Goal: Task Accomplishment & Management: Manage account settings

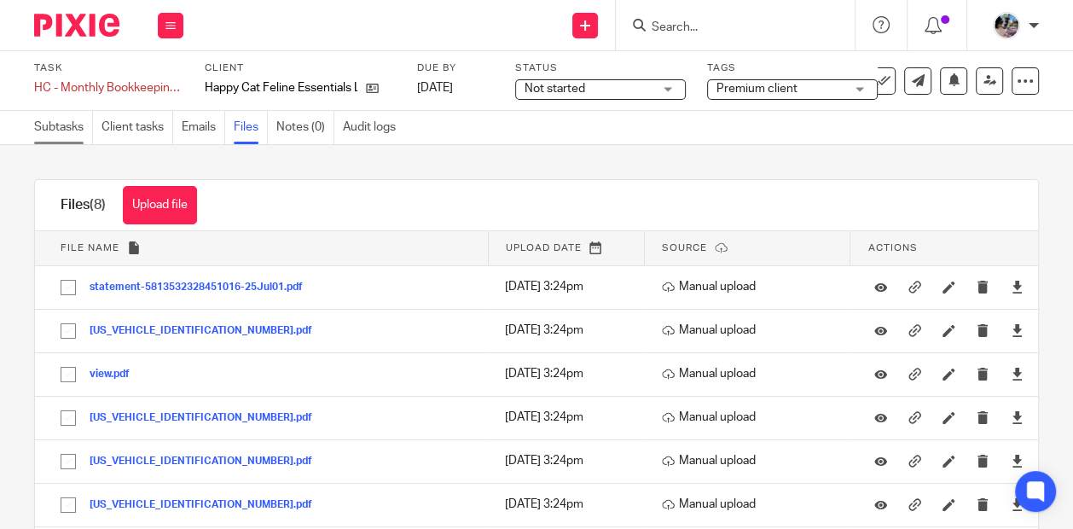
click at [64, 126] on link "Subtasks" at bounding box center [63, 127] width 59 height 33
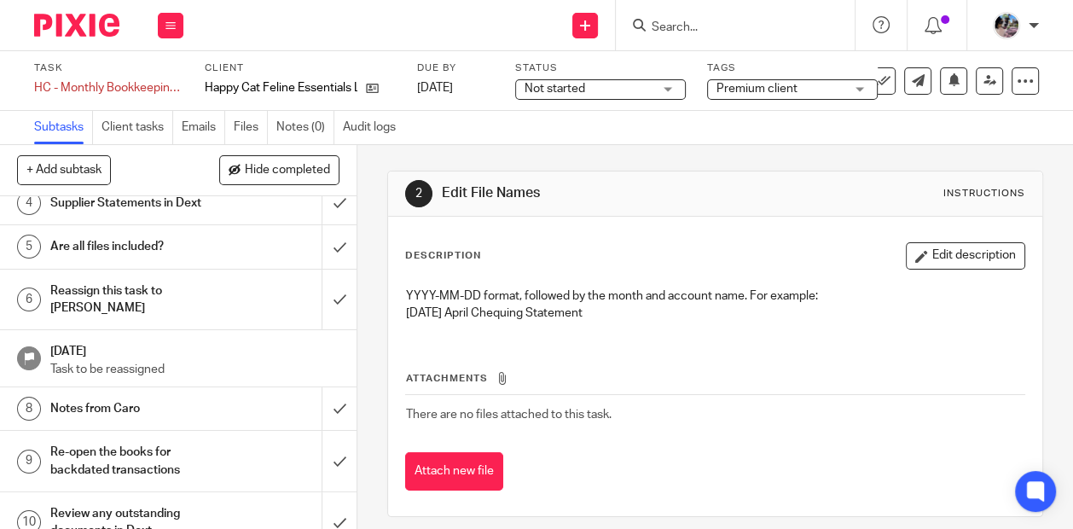
scroll to position [183, 0]
click at [168, 394] on h1 "Notes from Caro" at bounding box center [135, 407] width 170 height 26
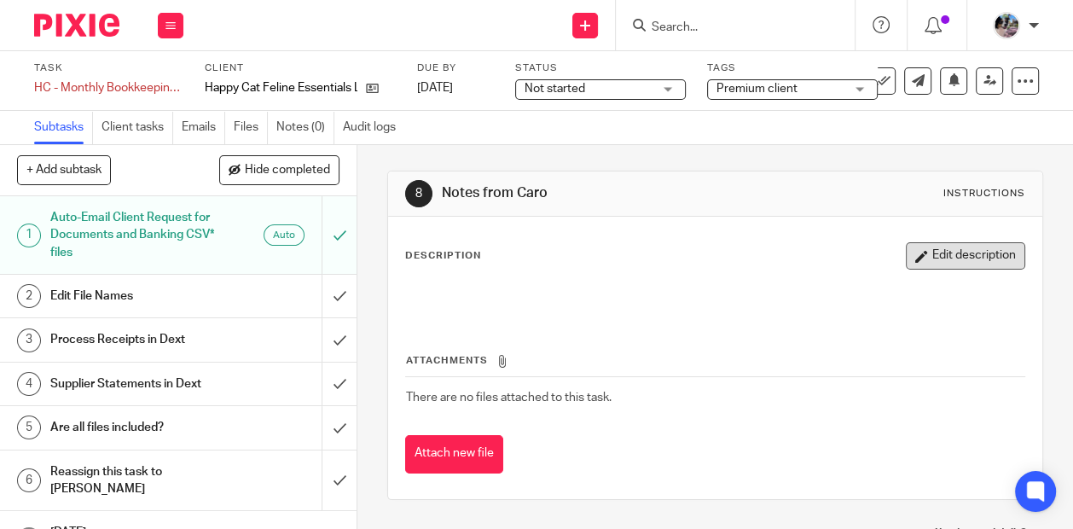
click at [944, 264] on button "Edit description" at bounding box center [965, 255] width 119 height 27
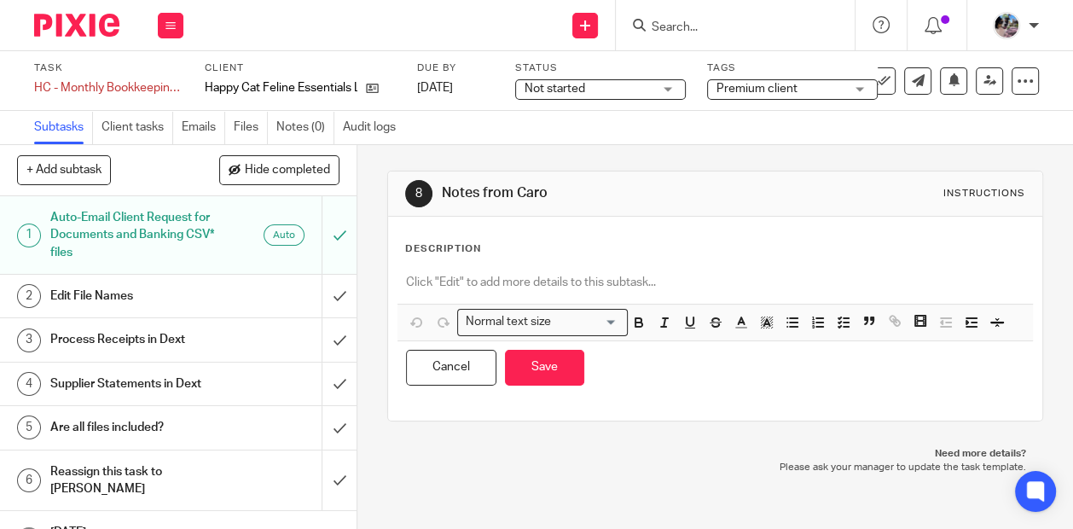
click at [685, 274] on p at bounding box center [715, 282] width 618 height 17
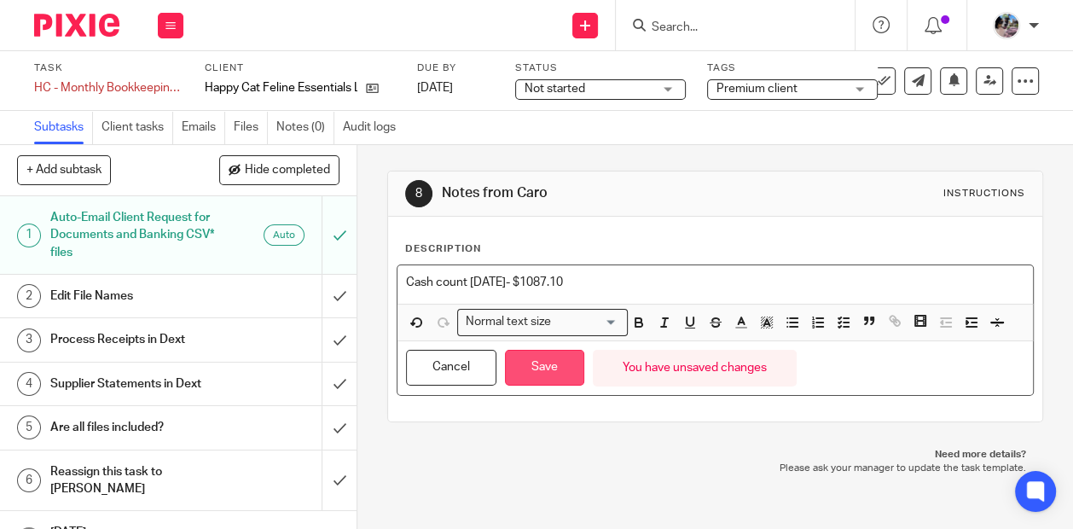
click at [548, 368] on button "Save" at bounding box center [544, 368] width 79 height 37
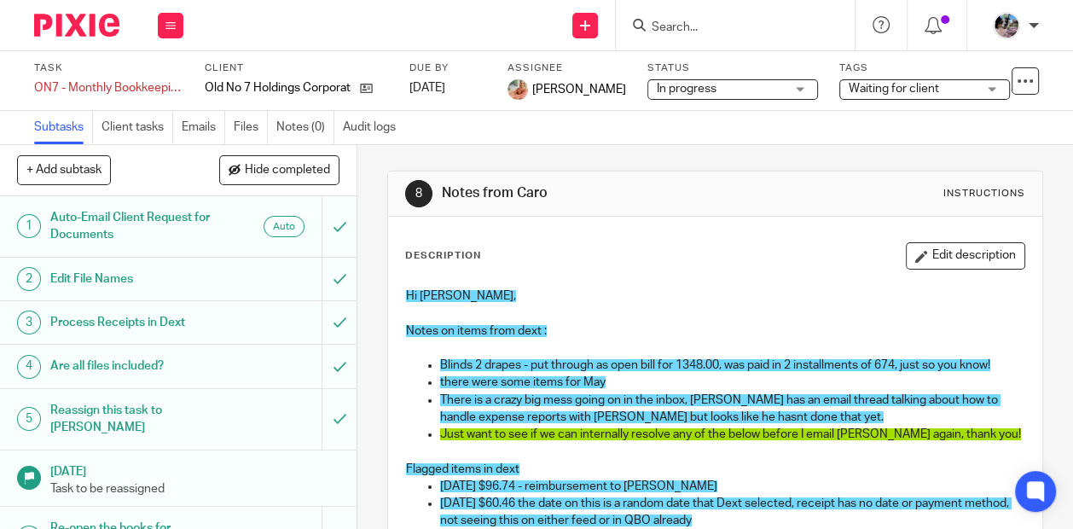
click at [683, 27] on input "Search" at bounding box center [727, 27] width 154 height 15
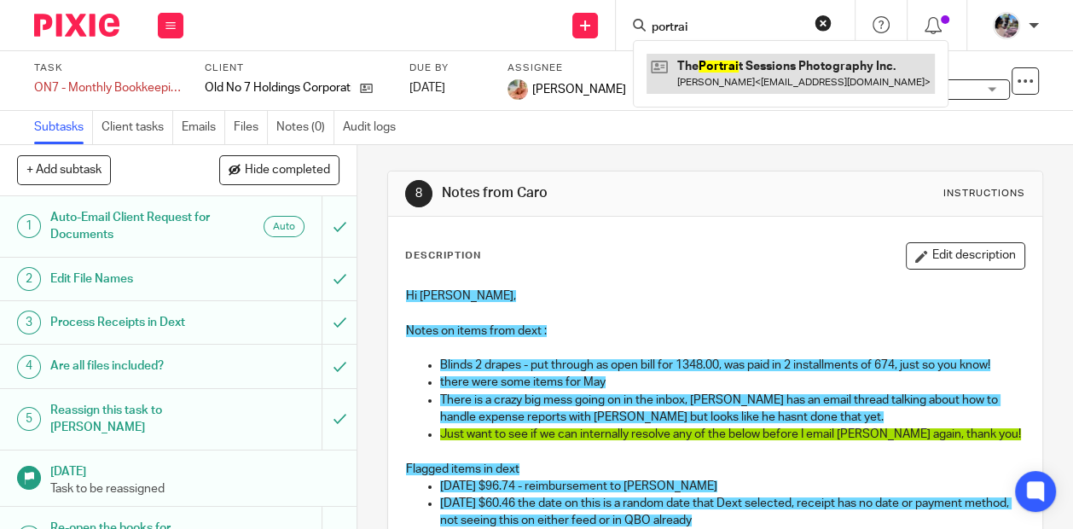
type input "portrai"
click at [721, 90] on link at bounding box center [790, 73] width 288 height 39
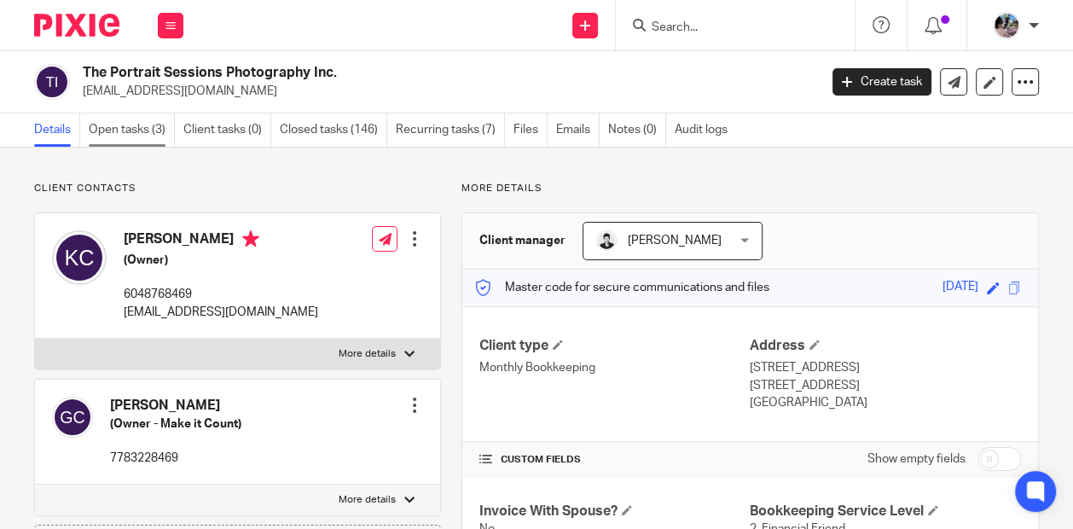
click at [124, 142] on link "Open tasks (3)" at bounding box center [132, 129] width 86 height 33
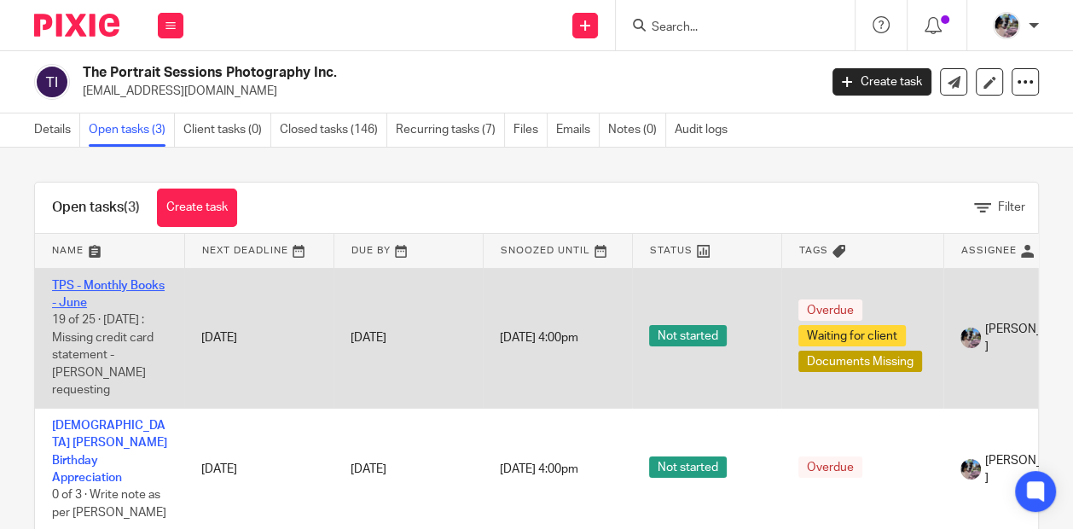
click at [114, 281] on link "TPS - Monthly Books - June" at bounding box center [108, 294] width 113 height 29
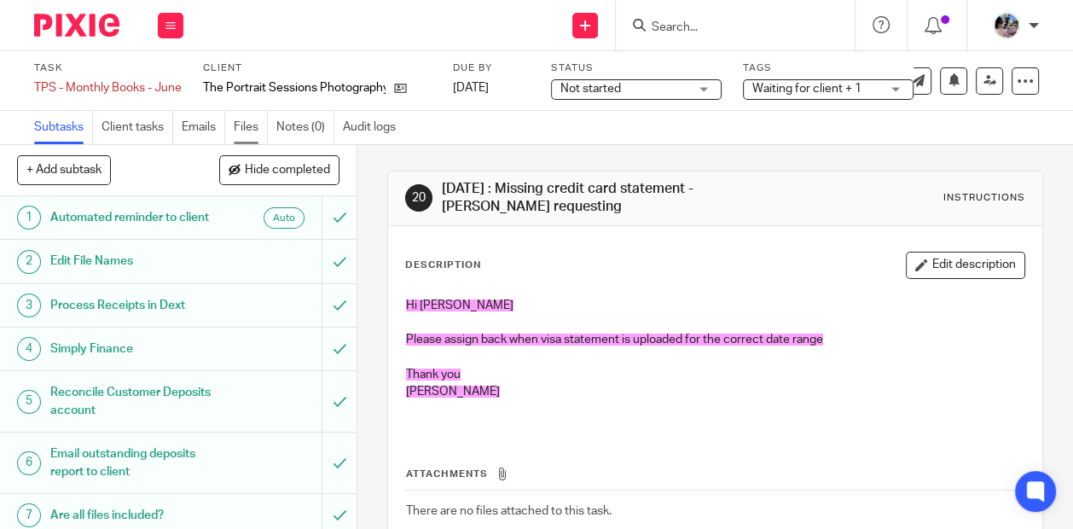
click at [238, 132] on link "Files" at bounding box center [251, 127] width 34 height 33
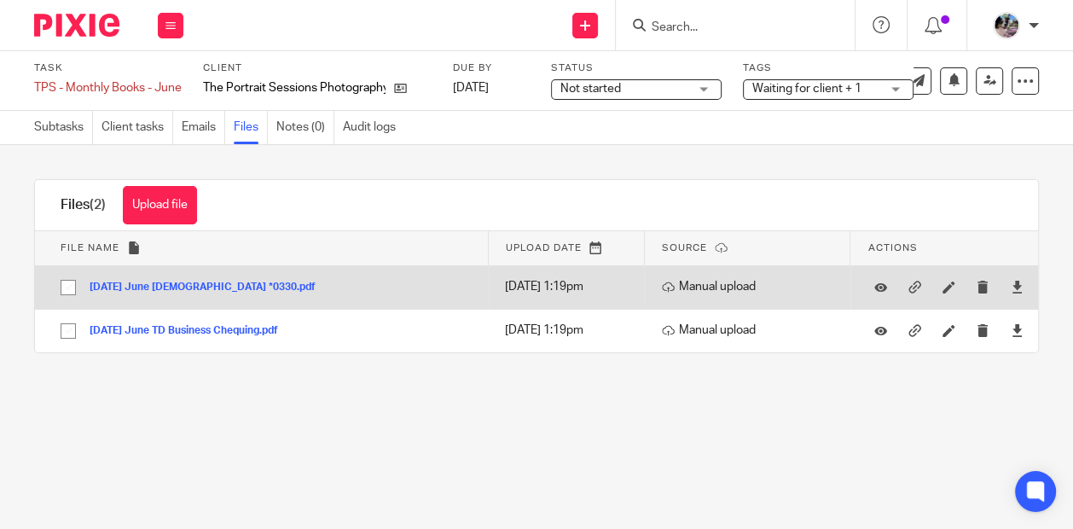
click at [240, 284] on button "2025-06-06 June TD Visa *0330.pdf" at bounding box center [209, 287] width 239 height 12
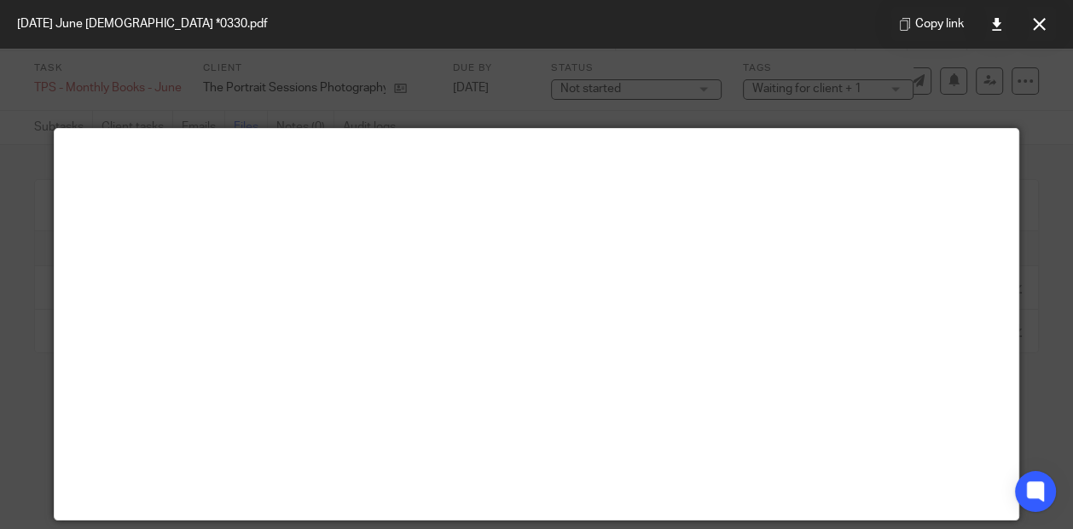
click at [631, 99] on div at bounding box center [536, 264] width 1073 height 529
click at [1033, 29] on icon at bounding box center [1039, 24] width 13 height 13
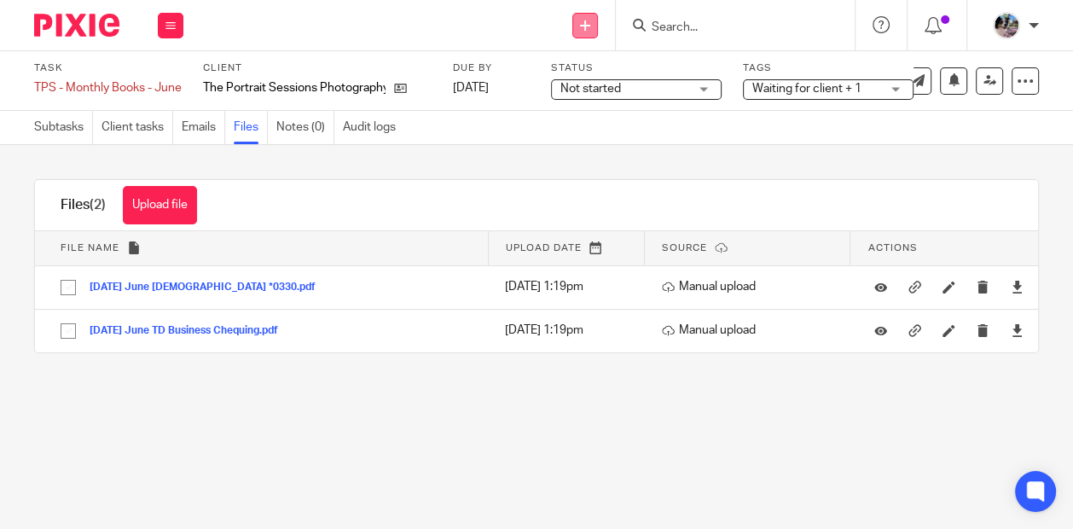
click at [593, 33] on link at bounding box center [585, 26] width 26 height 26
click at [583, 103] on link "Create task" at bounding box center [586, 104] width 105 height 25
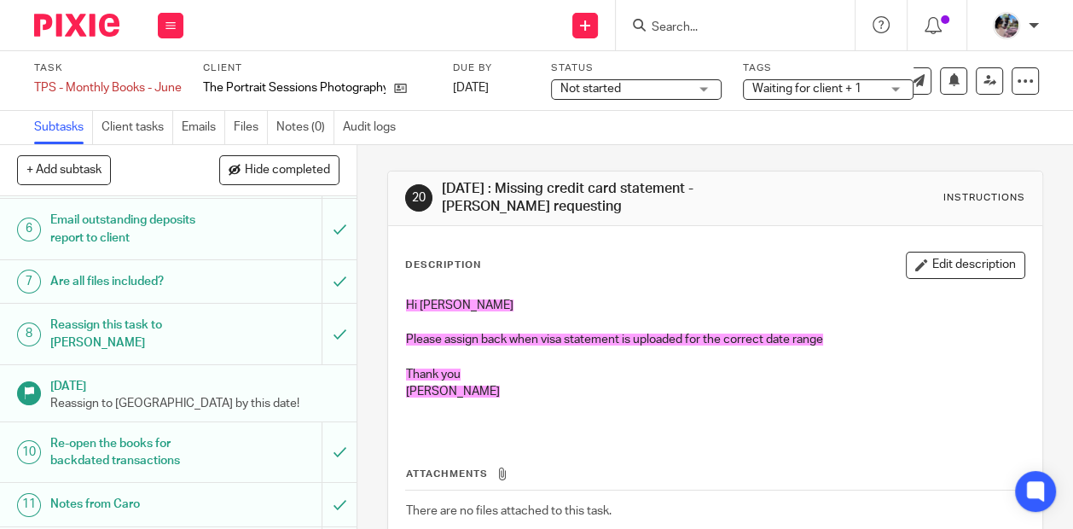
scroll to position [236, 0]
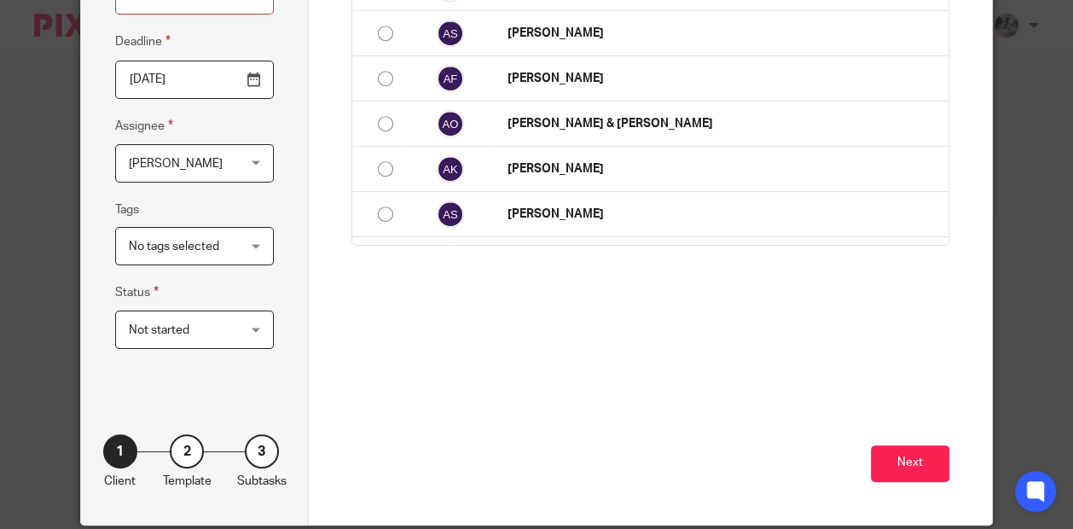
scroll to position [214, 0]
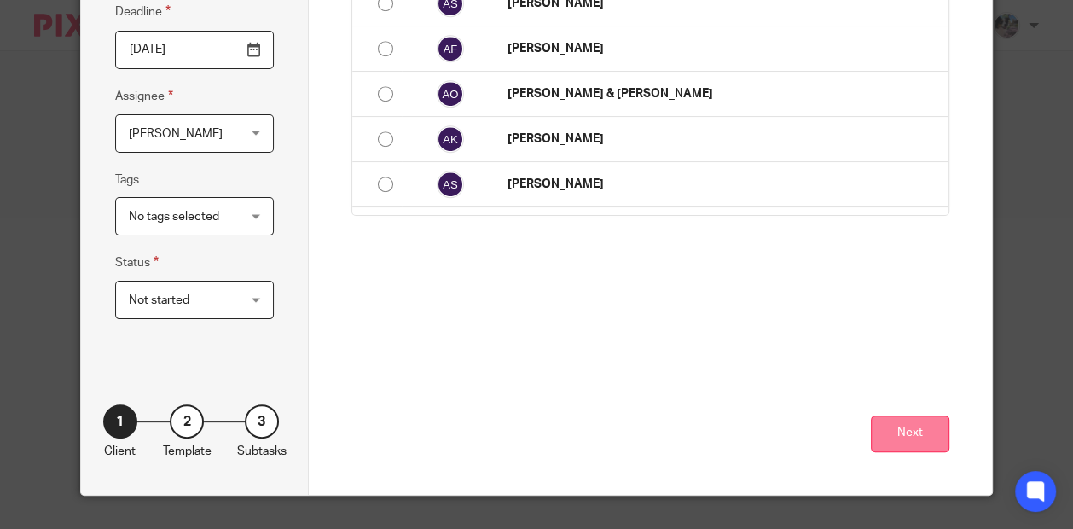
click at [910, 421] on button "Next" at bounding box center [910, 433] width 78 height 37
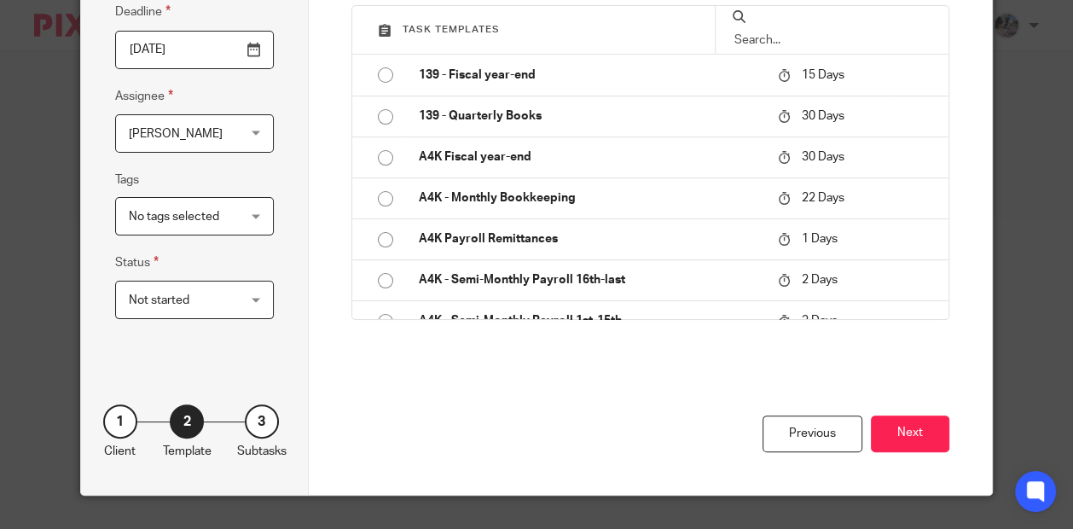
click at [802, 49] on input "text" at bounding box center [832, 40] width 199 height 19
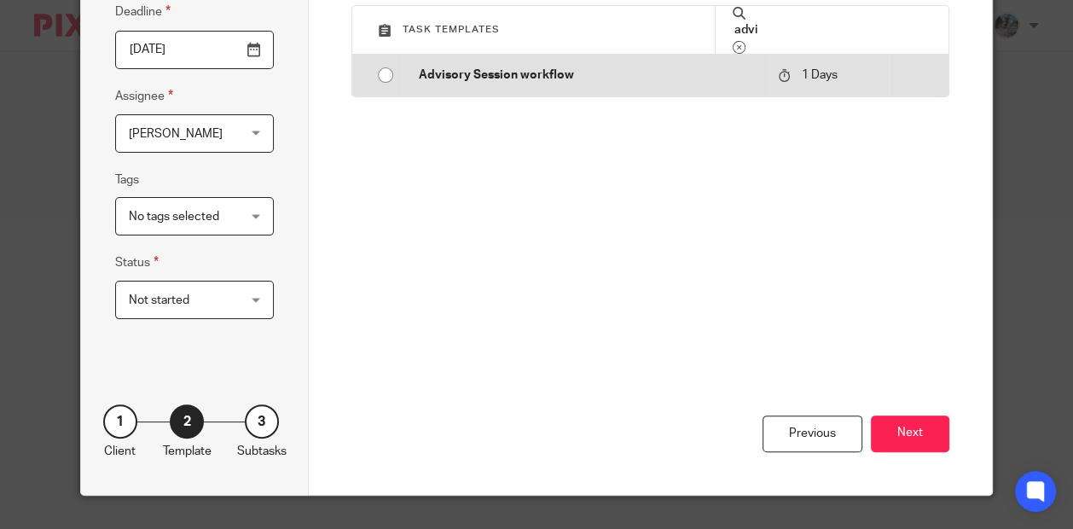
type input "advi"
click at [391, 91] on input "radio" at bounding box center [385, 75] width 32 height 32
type input "2025-08-15"
type input "Advisory Session workflow"
checkbox input "false"
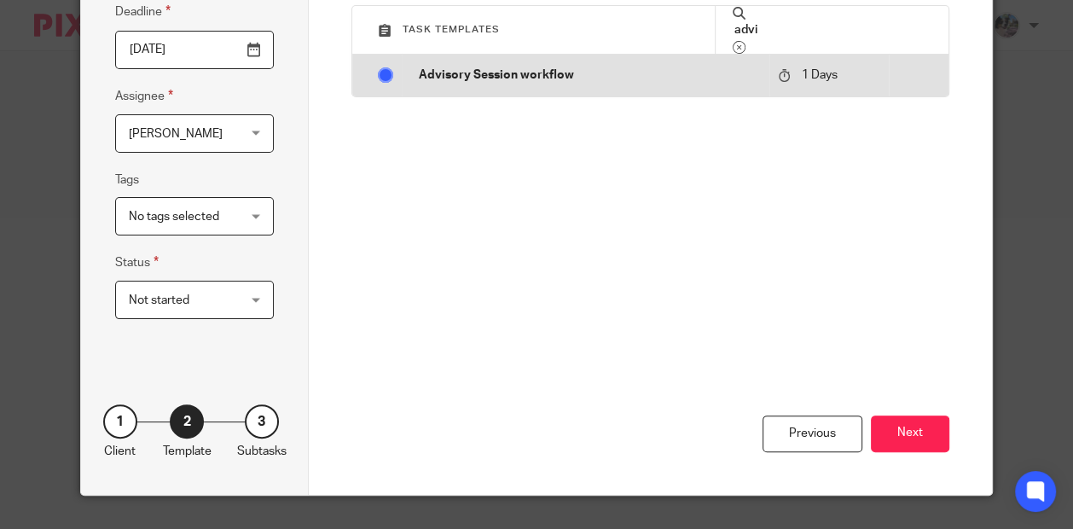
radio input "false"
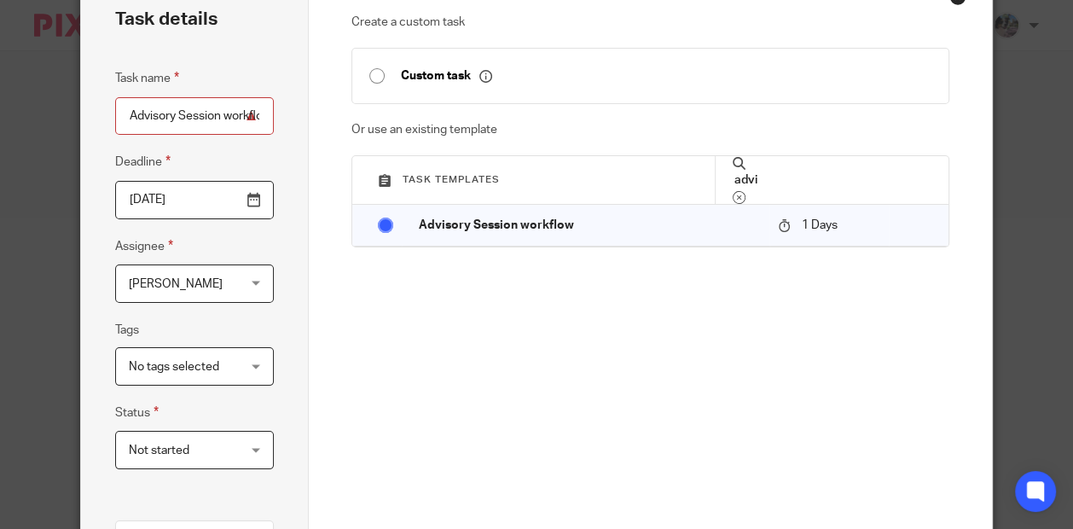
scroll to position [66, 0]
click at [123, 113] on input "Advisory Session workflow" at bounding box center [194, 115] width 159 height 38
paste input "Elena Sabourova"
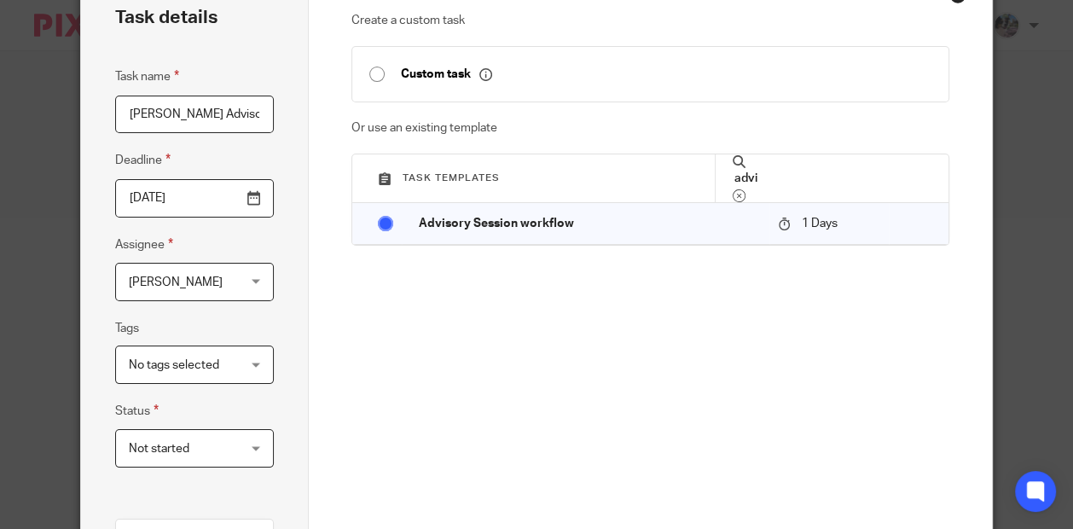
scroll to position [0, 106]
click at [235, 118] on input "Elena Sabourova Advisory Session workflow" at bounding box center [194, 115] width 159 height 38
click at [226, 113] on input "Elena Sabourova Advisory Session" at bounding box center [194, 115] width 159 height 38
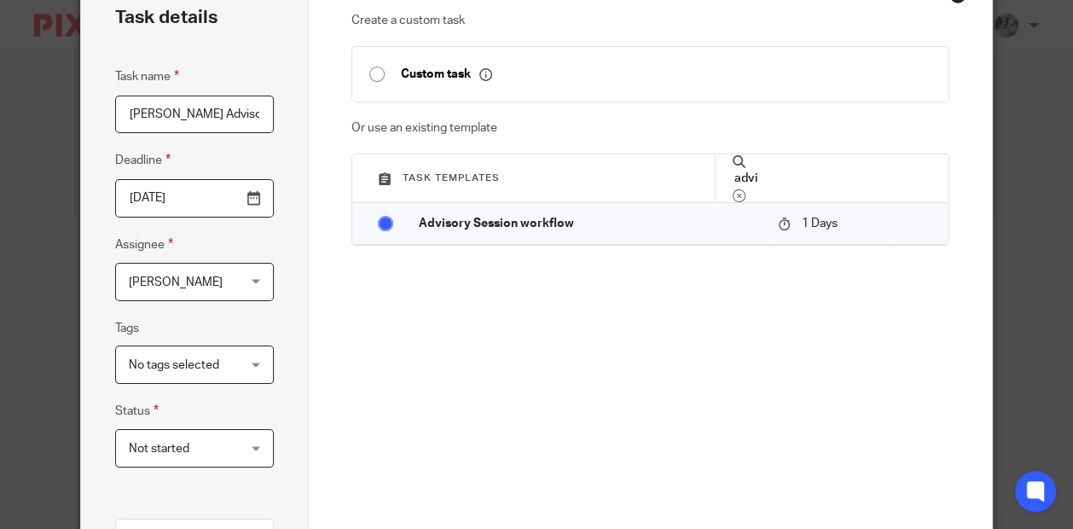
scroll to position [0, 55]
click at [264, 113] on input "Elena Sabourova Advisory Session" at bounding box center [194, 115] width 159 height 38
paste input "13:30 - Wednesday, 10 September 2025"
type input "Elena Sabourova Advisory Session13:30 - Wednesday, 10 September 2025"
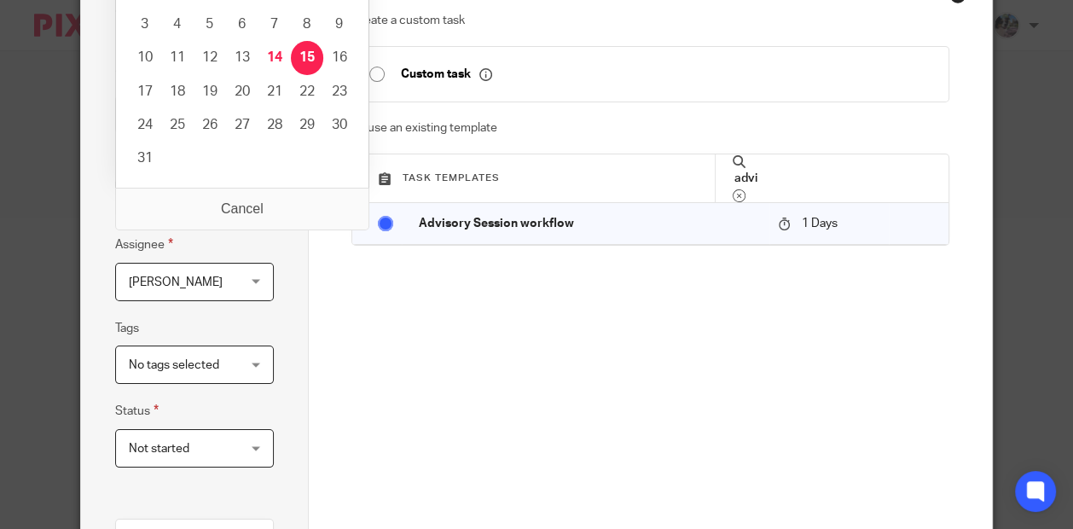
click at [264, 204] on input "2025-08-15" at bounding box center [194, 198] width 159 height 38
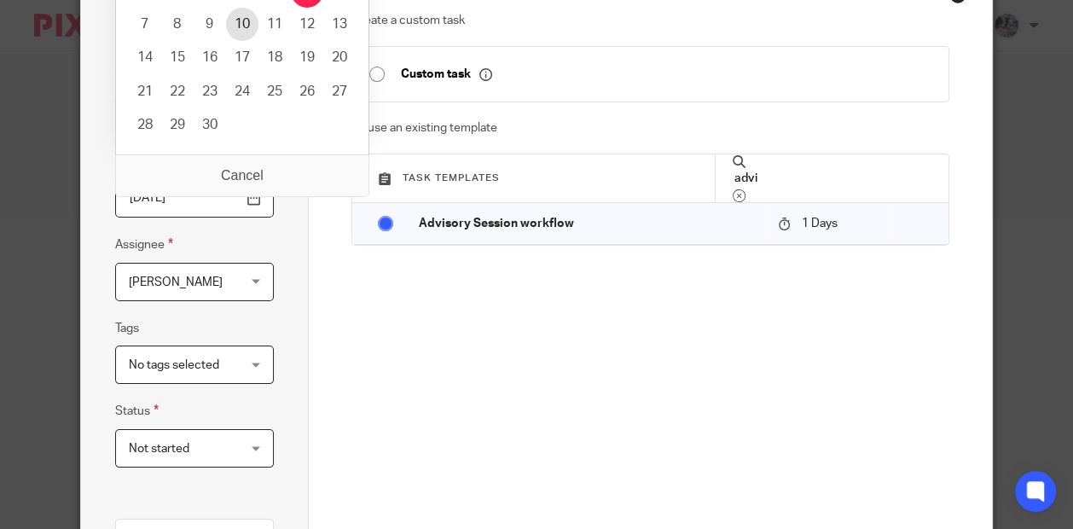
type input "2025-09-10"
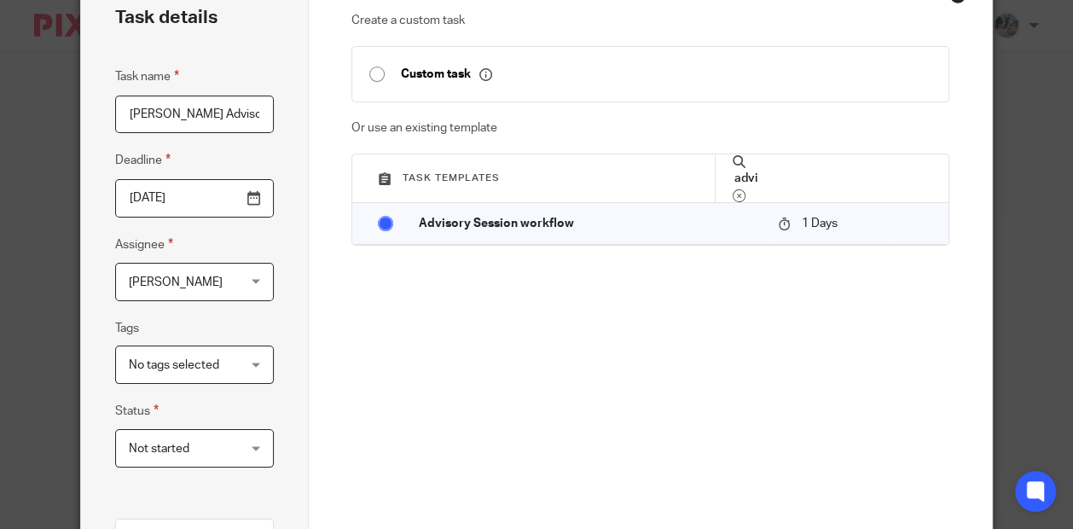
click at [211, 114] on input "Elena Sabourova Advisory Session13:30 - Wednesday, 10 September 2025" at bounding box center [194, 115] width 159 height 38
click at [259, 282] on div "Carō Garofalo Carō Garofalo" at bounding box center [194, 282] width 159 height 38
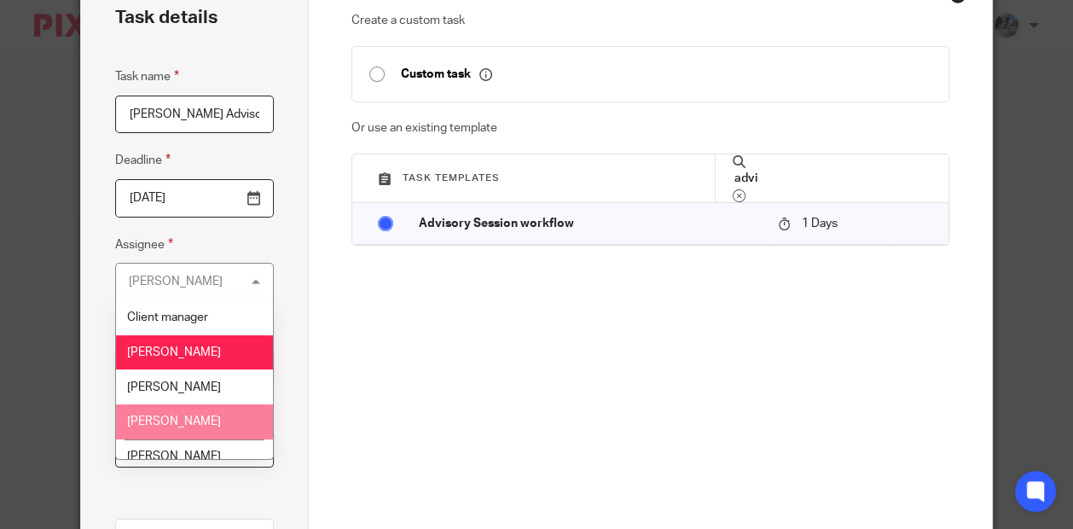
click at [199, 424] on span "[PERSON_NAME]" at bounding box center [174, 421] width 94 height 12
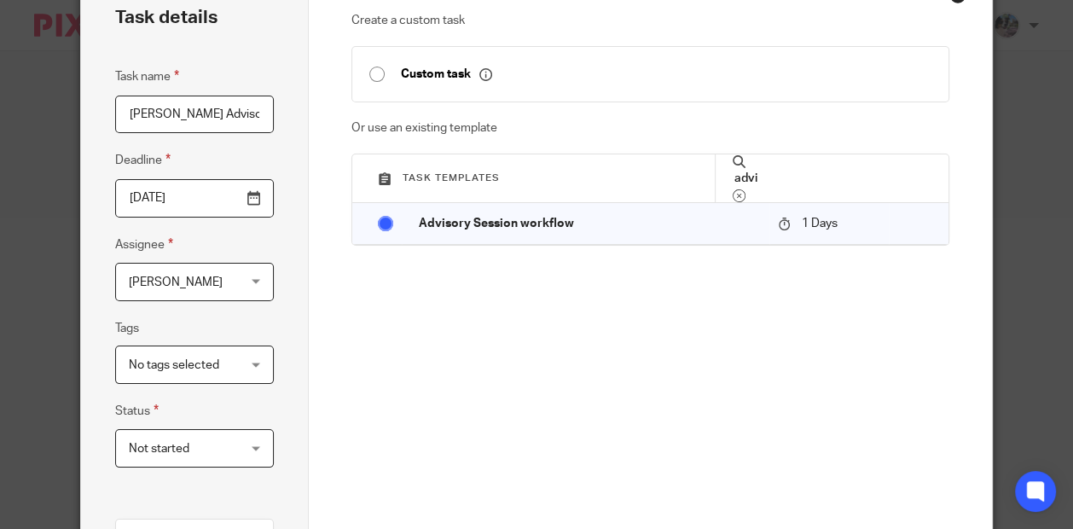
scroll to position [375, 0]
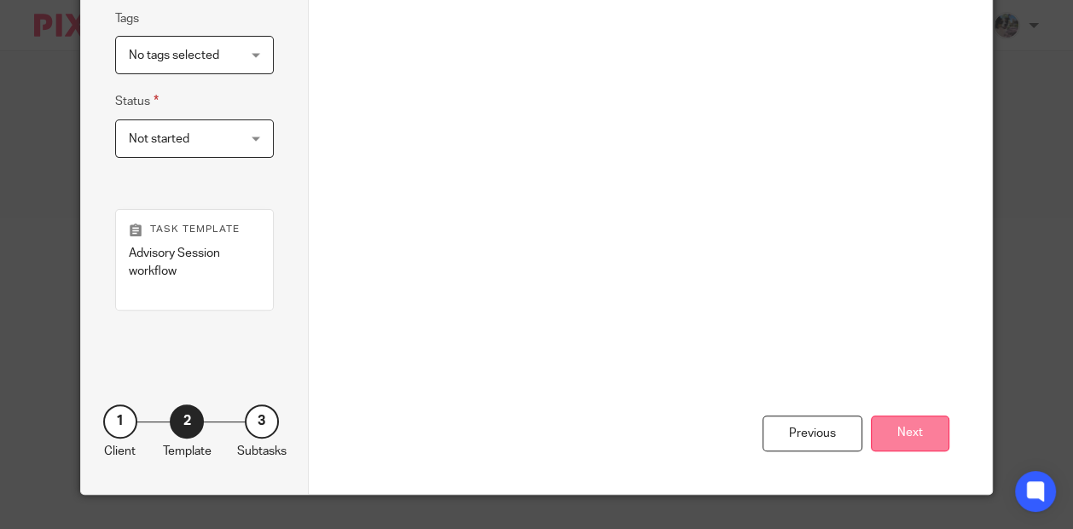
click at [938, 435] on button "Next" at bounding box center [910, 433] width 78 height 37
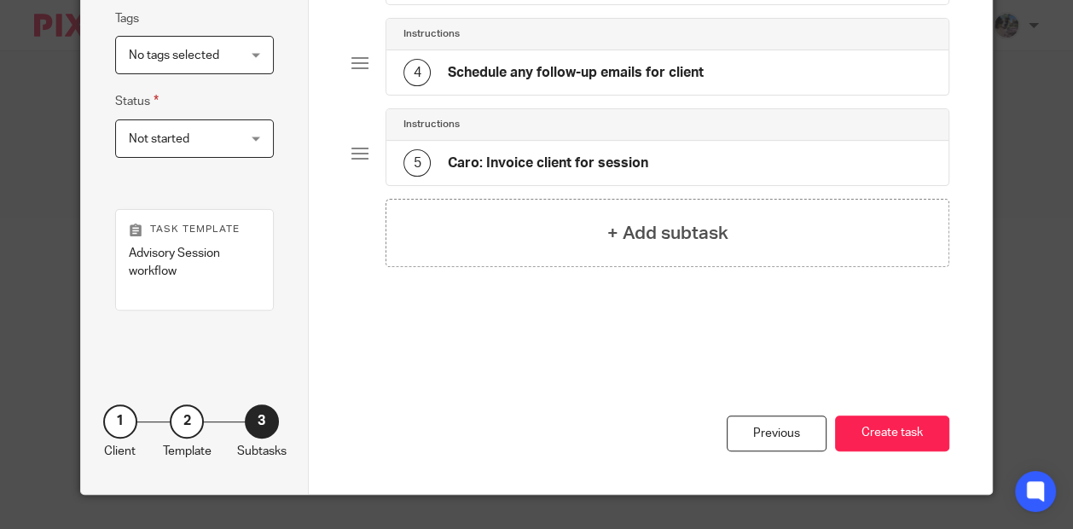
click at [568, 165] on h4 "Caro: Invoice client for session" at bounding box center [548, 163] width 200 height 18
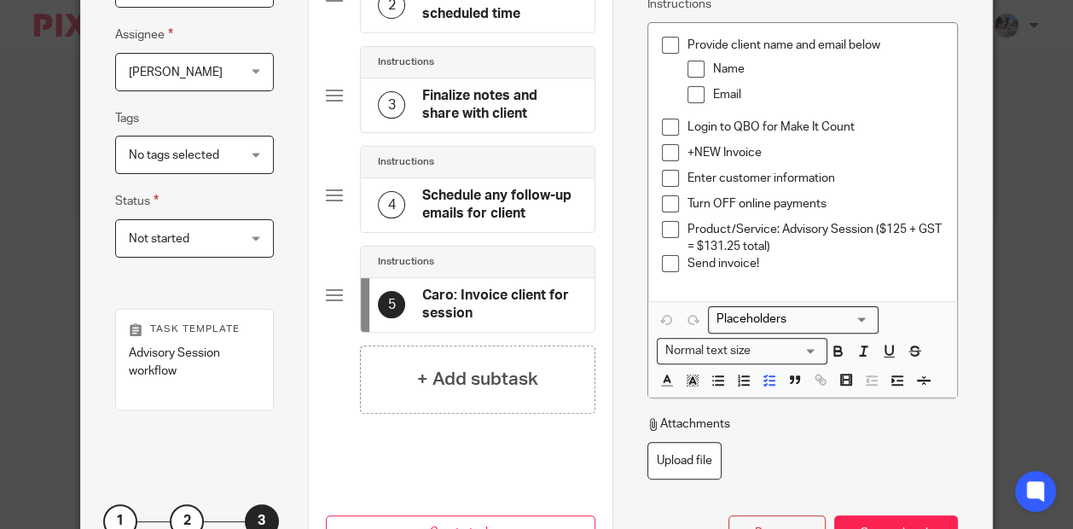
scroll to position [256, 0]
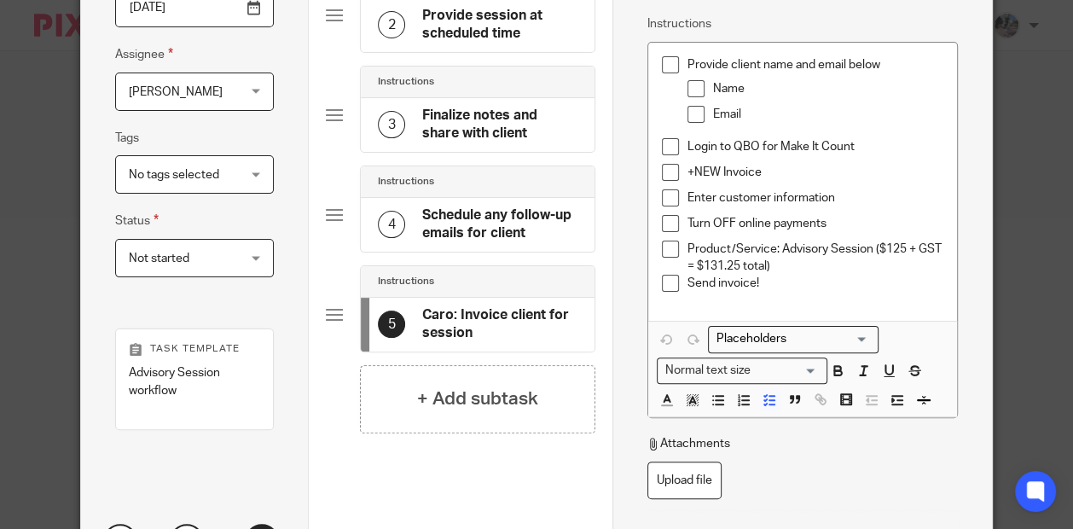
click at [770, 115] on p "Email" at bounding box center [828, 114] width 230 height 17
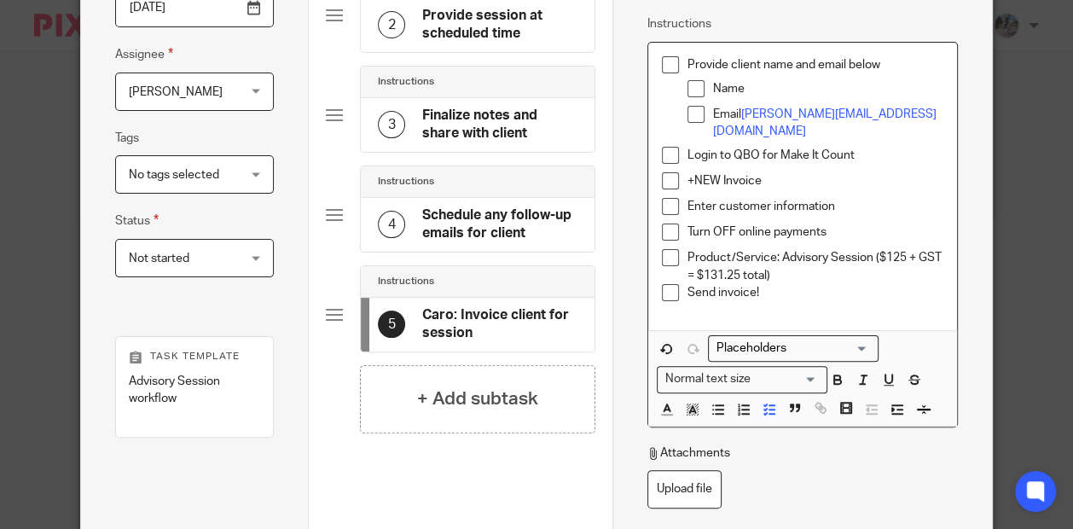
click at [768, 95] on p "Name" at bounding box center [828, 88] width 230 height 17
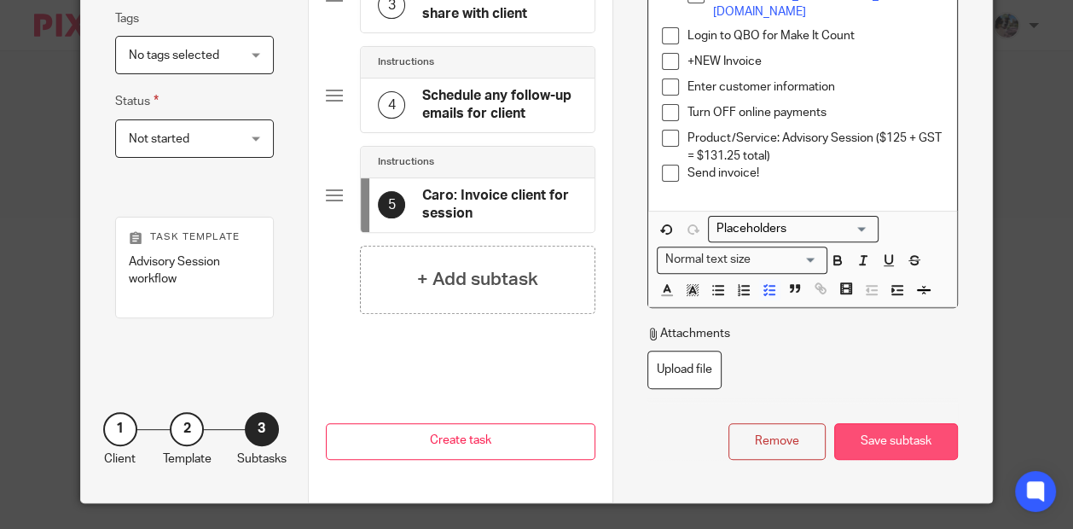
click at [883, 443] on div "Save subtask" at bounding box center [896, 441] width 124 height 37
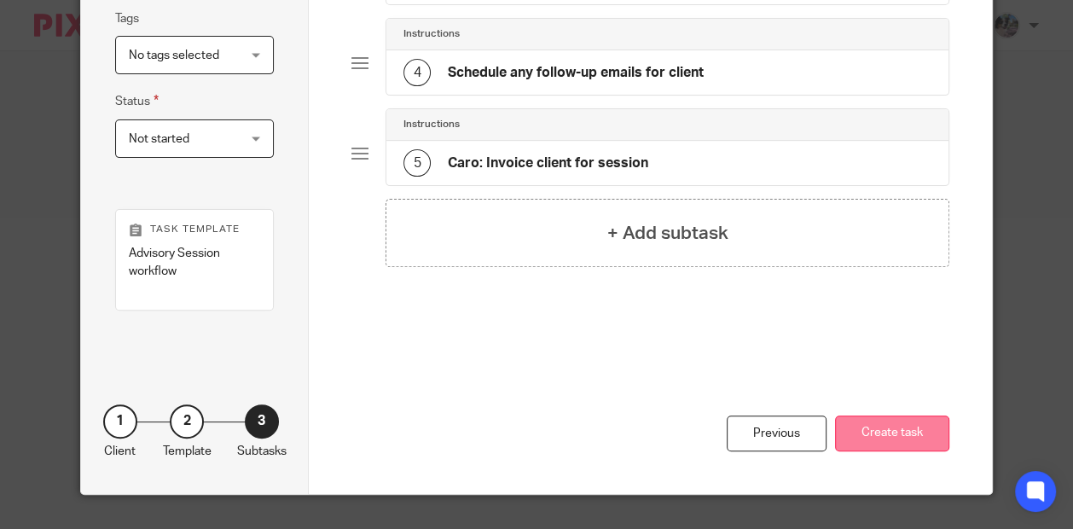
click at [869, 431] on button "Create task" at bounding box center [892, 433] width 114 height 37
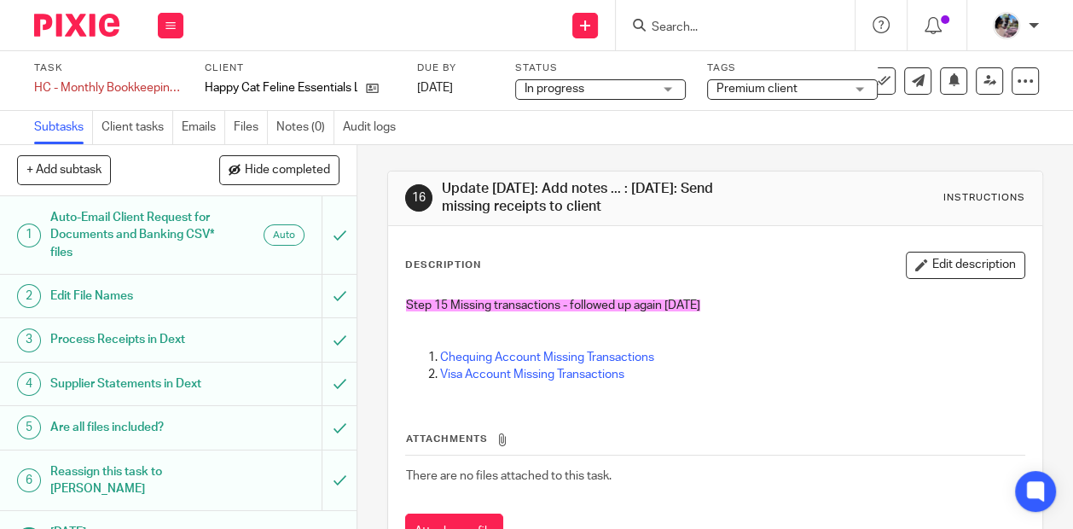
click at [713, 28] on input "Search" at bounding box center [727, 27] width 154 height 15
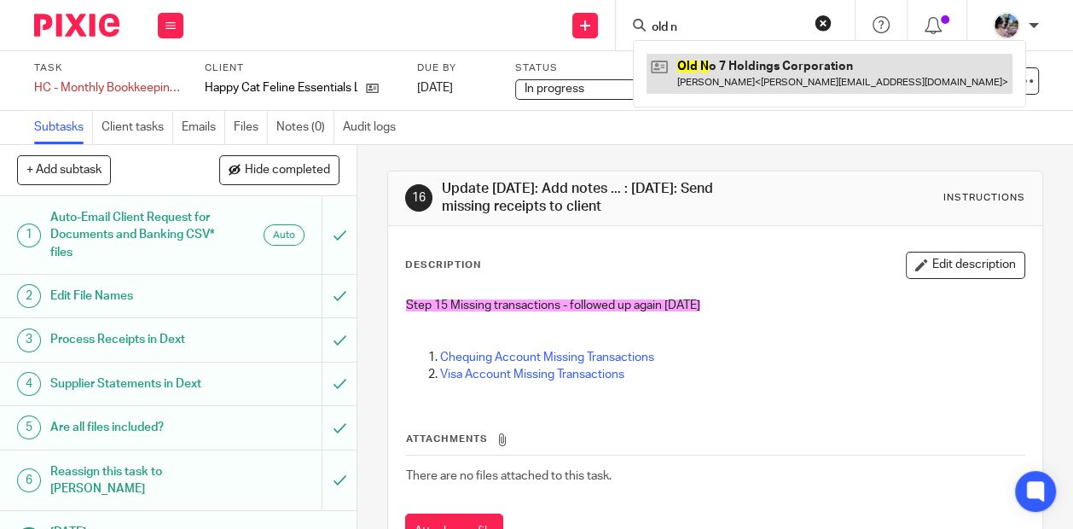
type input "old n"
click at [744, 64] on link at bounding box center [829, 73] width 366 height 39
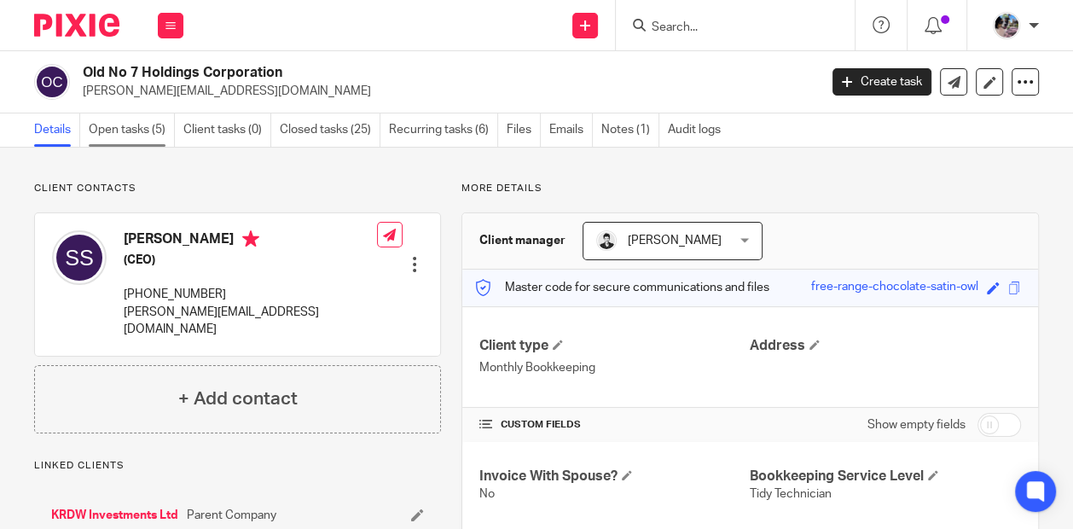
click at [131, 136] on link "Open tasks (5)" at bounding box center [132, 129] width 86 height 33
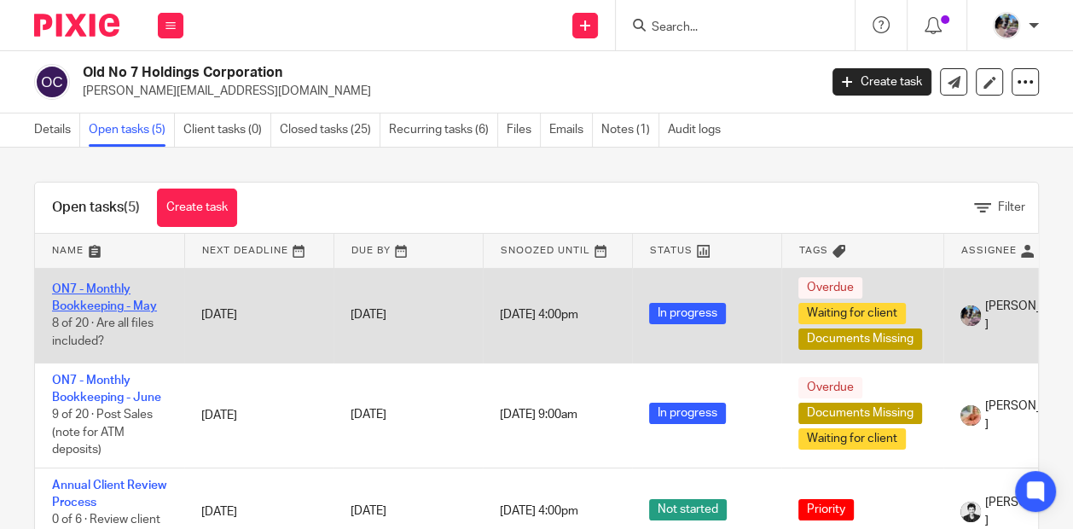
click at [98, 288] on link "ON7 - Monthly Bookkeeping - May" at bounding box center [104, 297] width 105 height 29
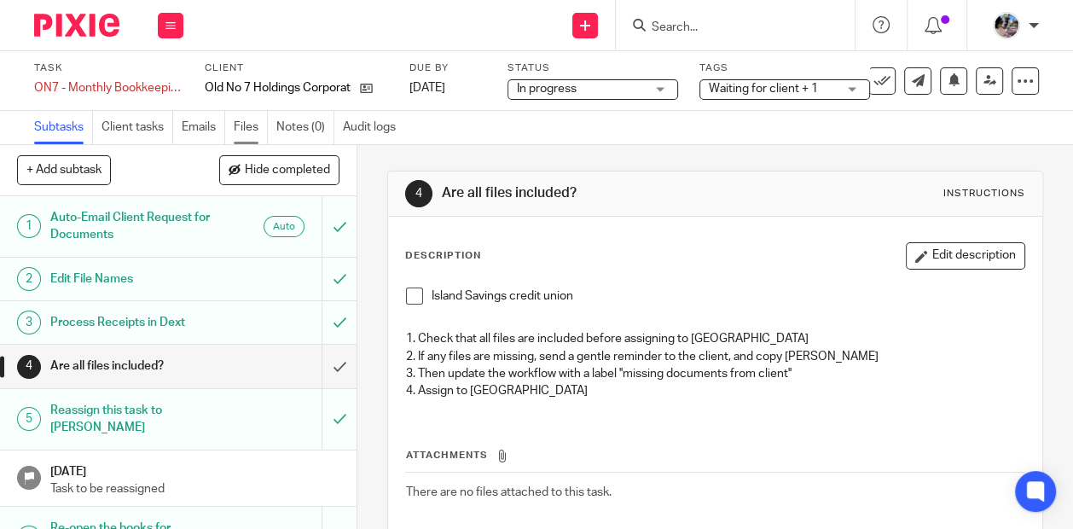
click at [244, 130] on link "Files" at bounding box center [251, 127] width 34 height 33
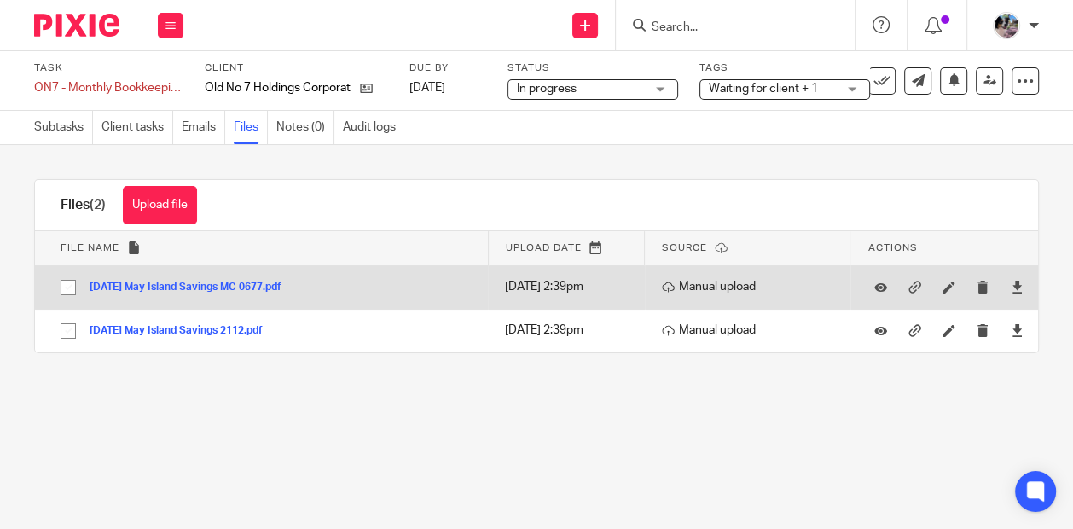
click at [251, 289] on button "2025-05-19 May Island Savings MC 0677.pdf" at bounding box center [192, 287] width 205 height 12
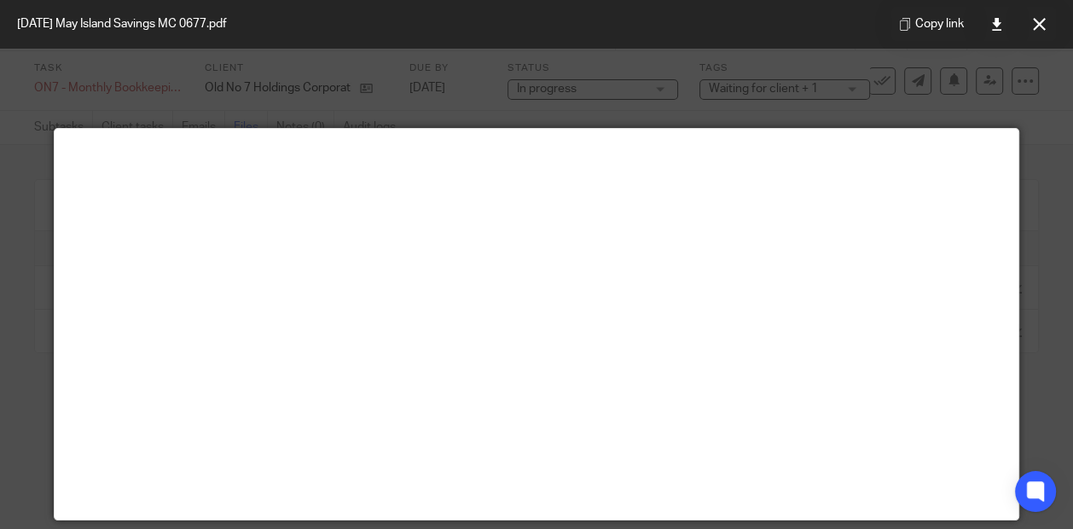
click at [1056, 16] on div "Copy link" at bounding box center [973, 24] width 199 height 48
click at [1051, 15] on button at bounding box center [1039, 24] width 34 height 34
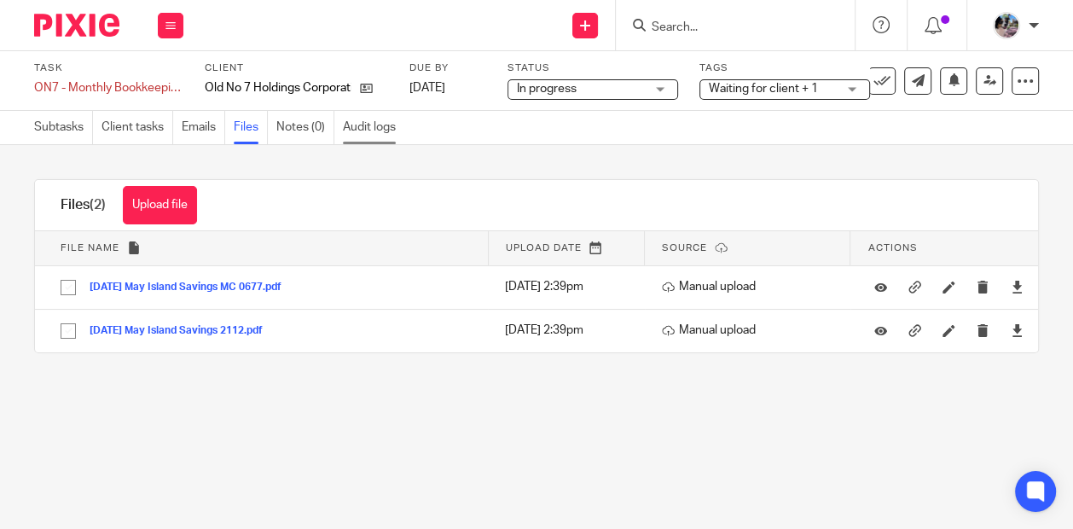
click at [375, 128] on link "Audit logs" at bounding box center [373, 127] width 61 height 33
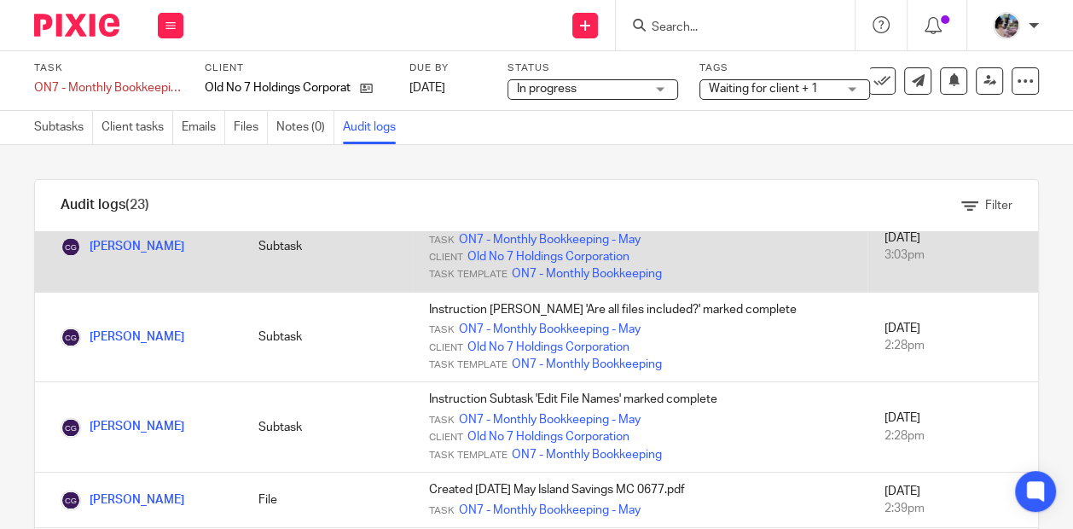
scroll to position [79, 0]
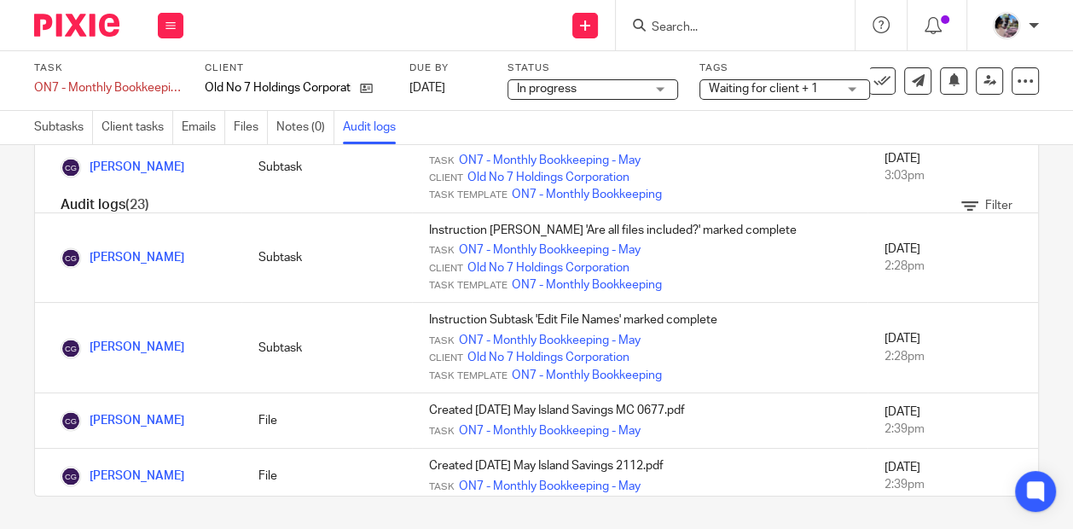
click at [670, 34] on form at bounding box center [741, 24] width 182 height 21
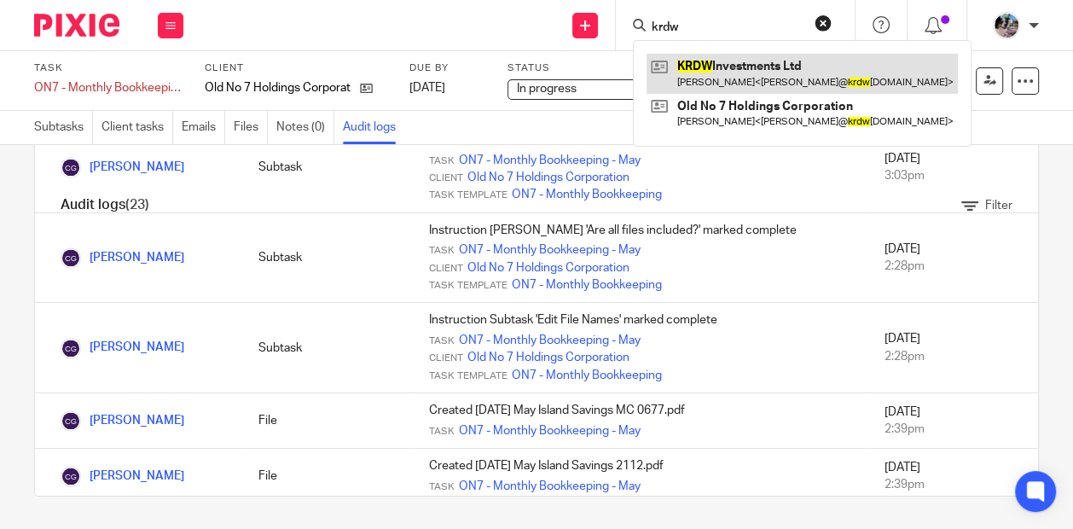
type input "krdw"
click at [716, 89] on link at bounding box center [801, 73] width 311 height 39
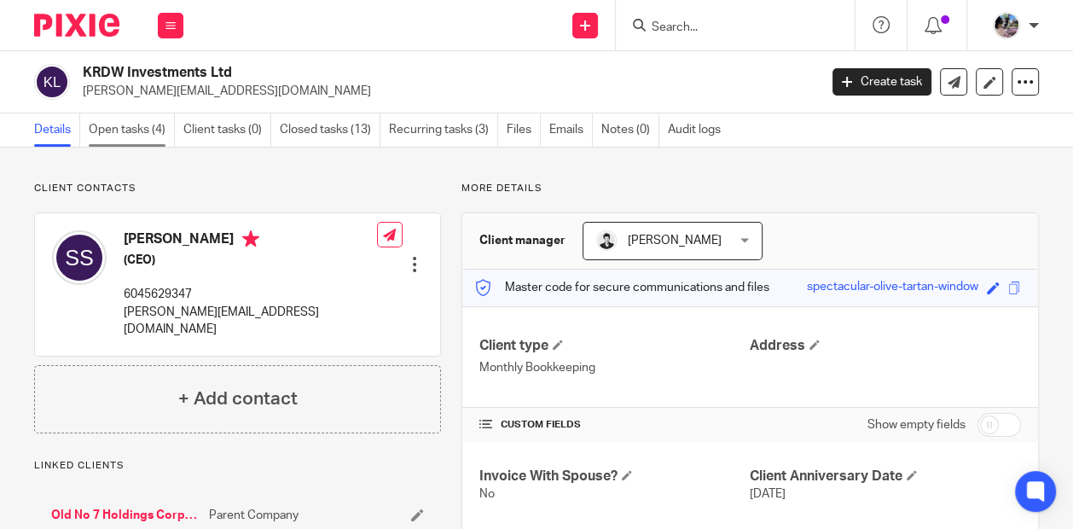
click at [108, 126] on link "Open tasks (4)" at bounding box center [132, 129] width 86 height 33
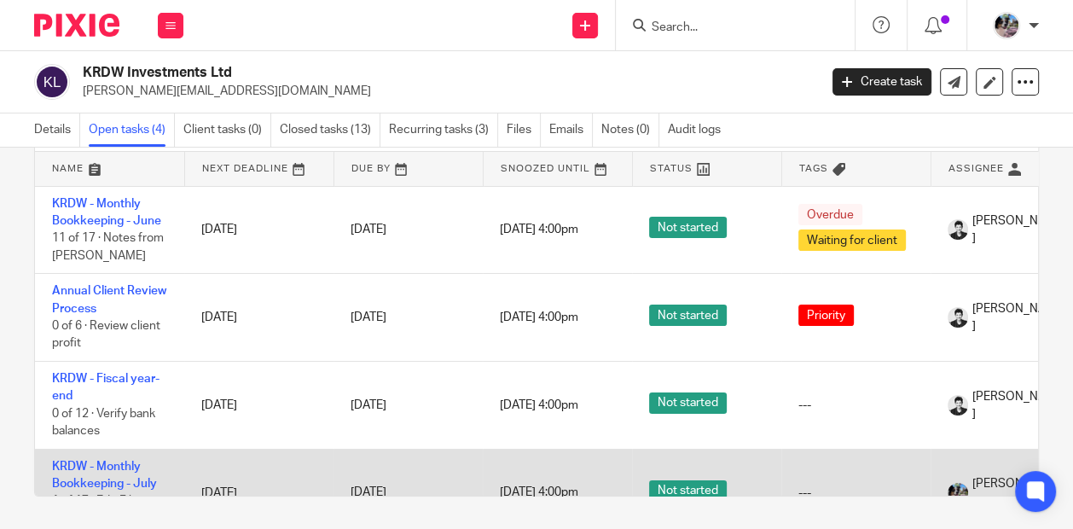
scroll to position [3, 0]
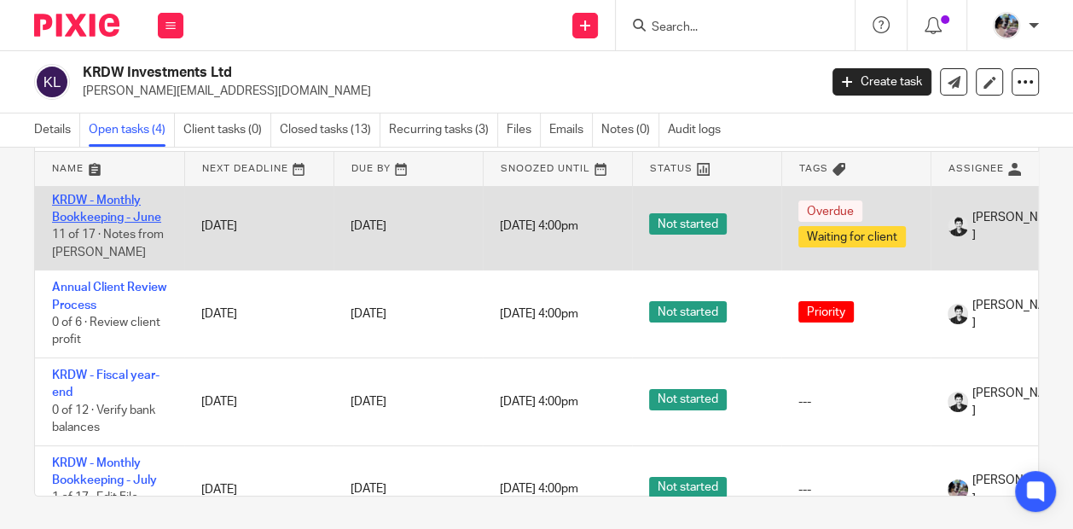
click at [119, 212] on link "KRDW - Monthly Bookkeeping - June" at bounding box center [106, 208] width 109 height 29
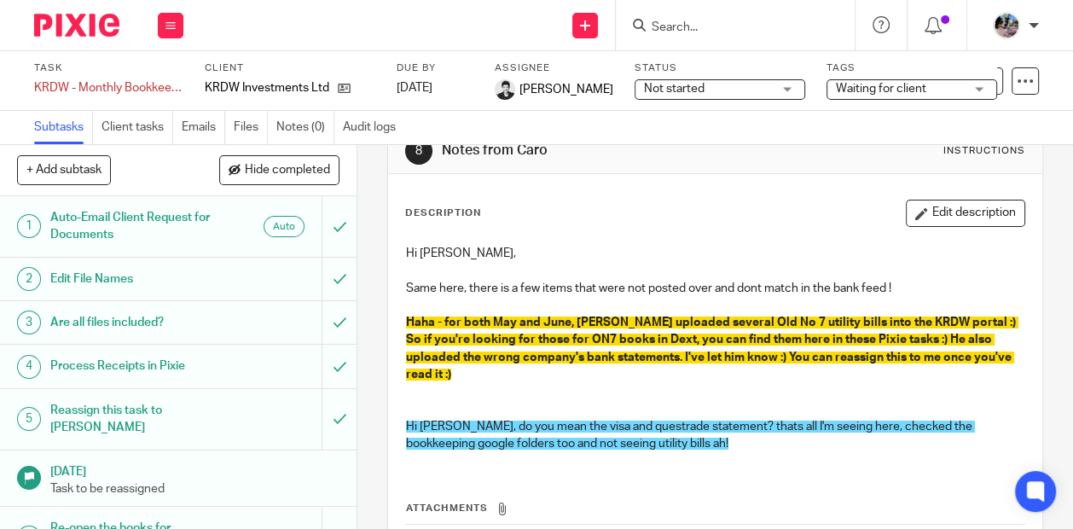
scroll to position [24, 0]
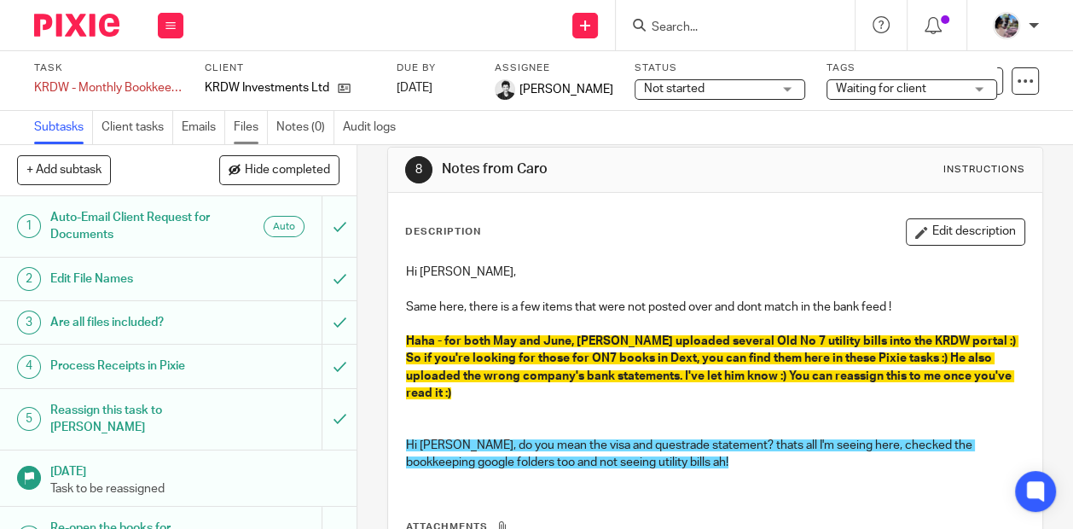
click at [252, 130] on link "Files" at bounding box center [251, 127] width 34 height 33
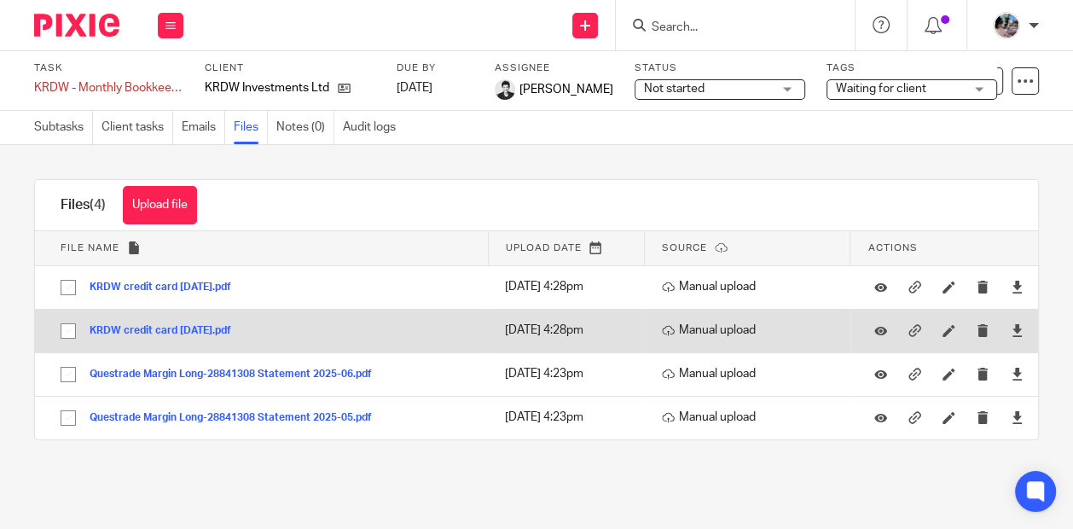
click at [175, 331] on button "KRDW credit card [DATE].pdf" at bounding box center [167, 331] width 154 height 12
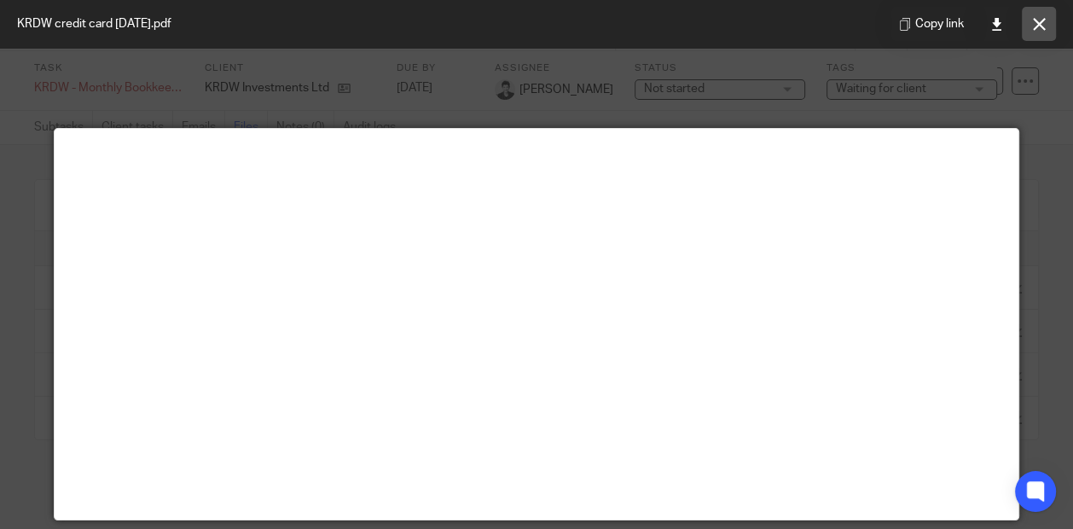
click at [1044, 29] on icon at bounding box center [1039, 24] width 13 height 13
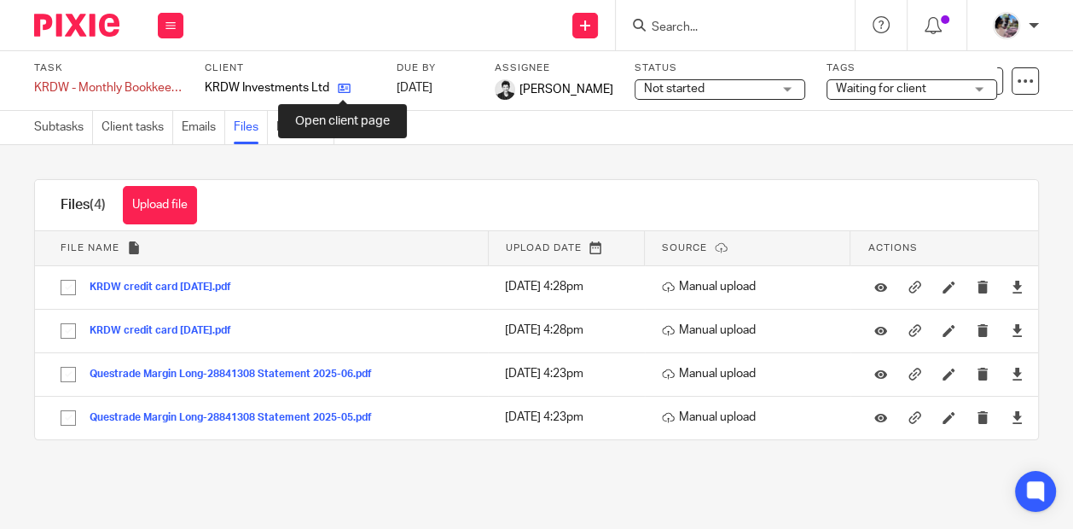
click at [344, 88] on icon at bounding box center [344, 88] width 13 height 13
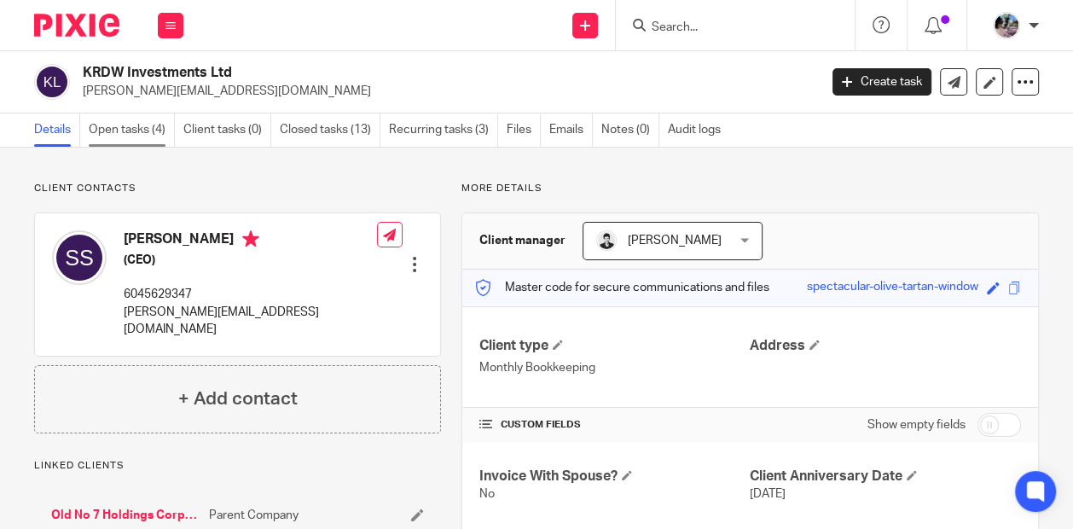
click at [126, 126] on link "Open tasks (4)" at bounding box center [132, 129] width 86 height 33
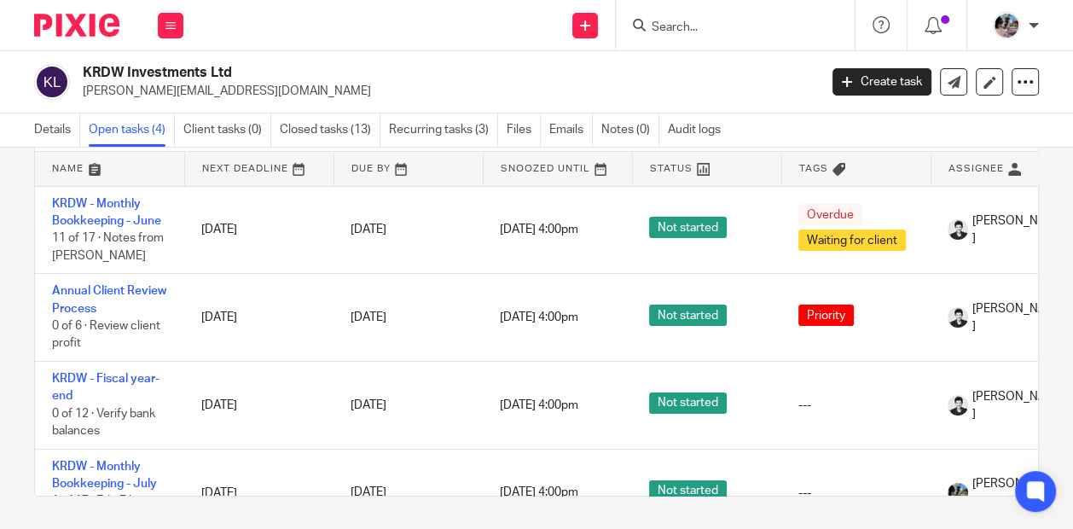
click at [747, 15] on form at bounding box center [741, 24] width 182 height 21
click at [742, 24] on input "Search" at bounding box center [727, 27] width 154 height 15
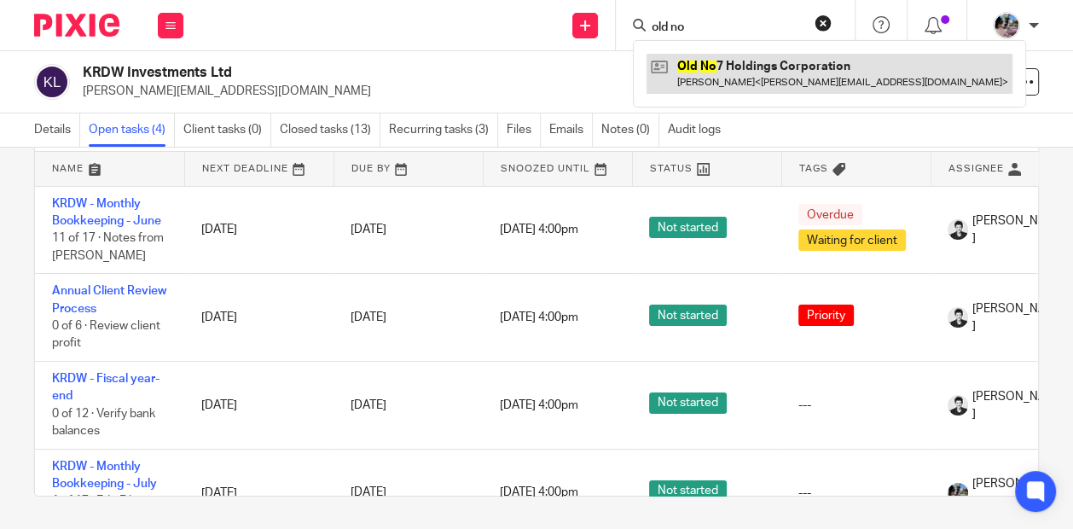
type input "old no"
click at [771, 72] on link at bounding box center [829, 73] width 366 height 39
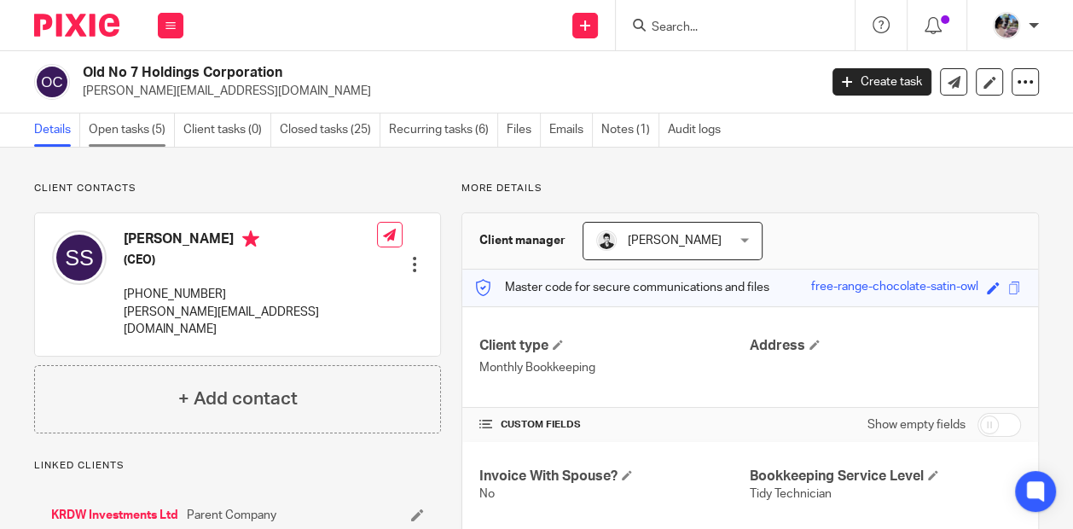
click at [148, 135] on link "Open tasks (5)" at bounding box center [132, 129] width 86 height 33
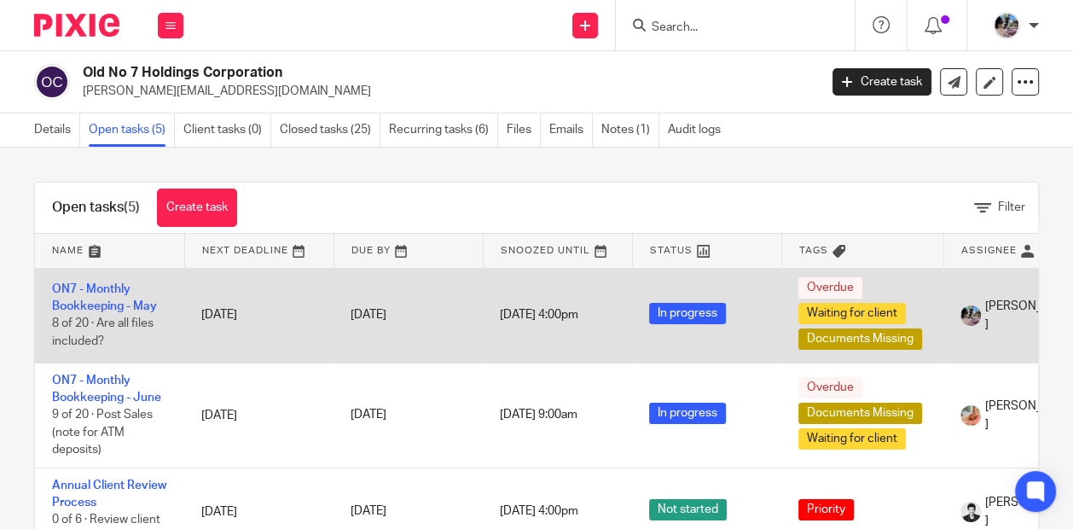
click at [119, 295] on td "ON7 - Monthly Bookkeeping - May 8 of 20 · Are all files included?" at bounding box center [109, 315] width 149 height 95
click at [106, 286] on link "ON7 - Monthly Bookkeeping - May" at bounding box center [104, 297] width 105 height 29
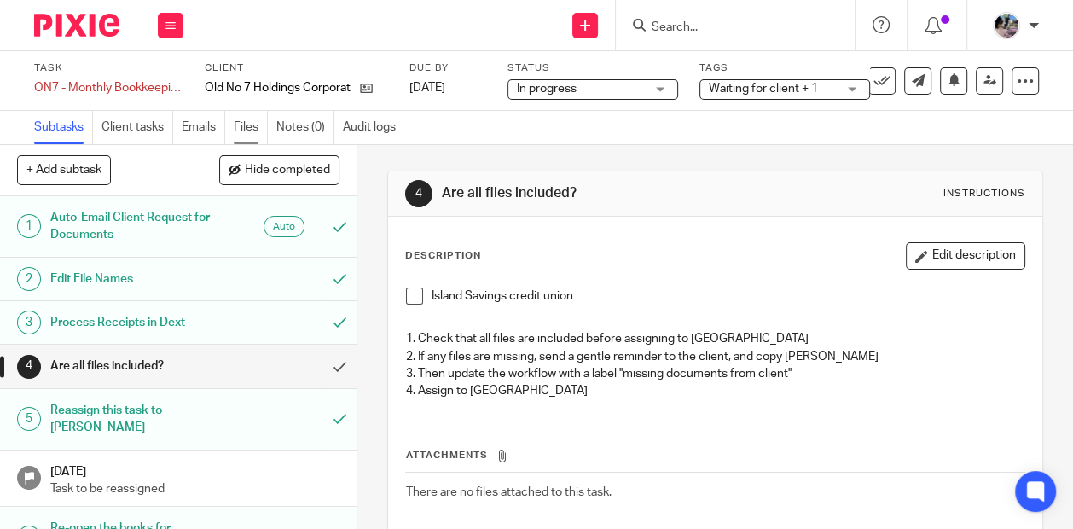
click at [247, 128] on link "Files" at bounding box center [251, 127] width 34 height 33
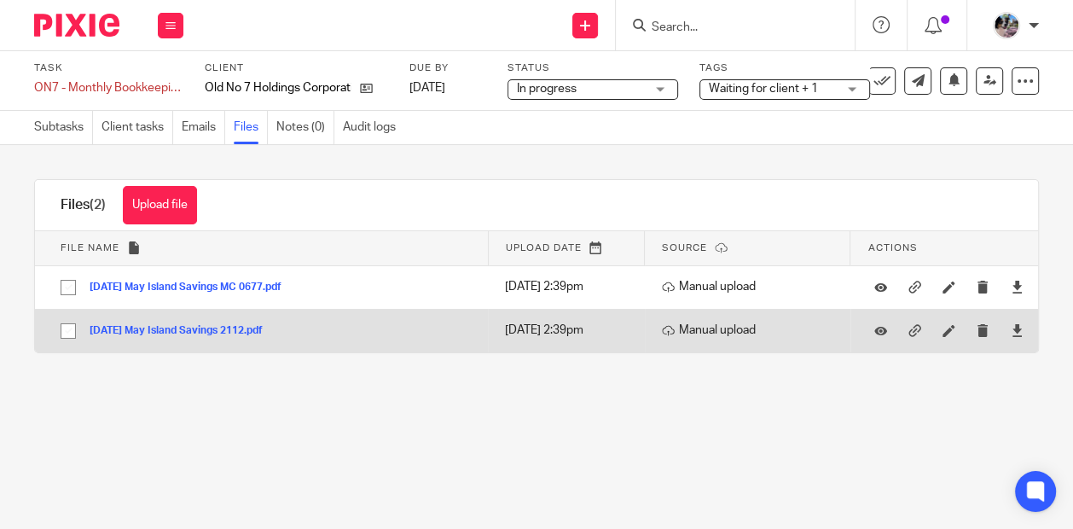
click at [203, 327] on button "[DATE] May Island Savings 2112.pdf" at bounding box center [183, 331] width 186 height 12
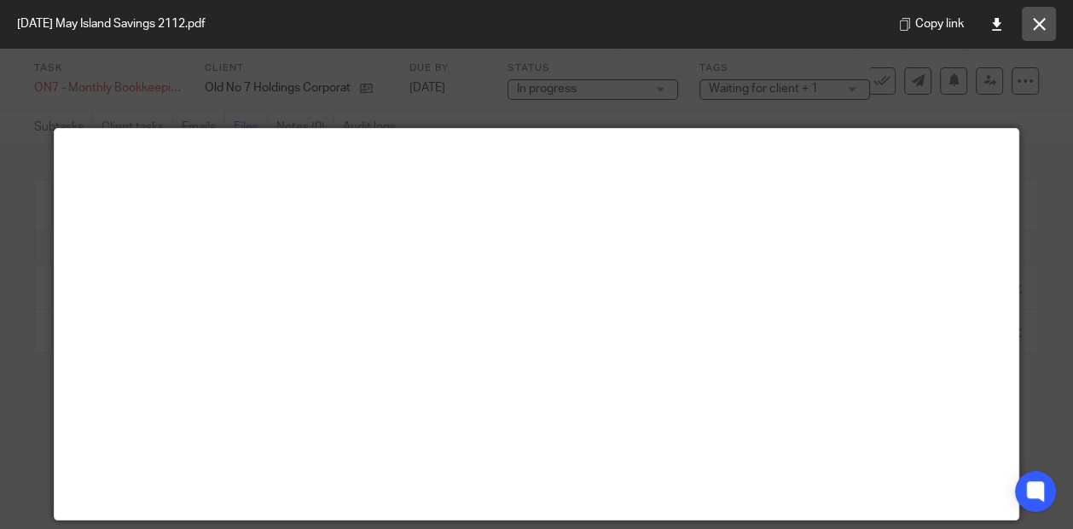
click at [1037, 26] on icon at bounding box center [1039, 24] width 13 height 13
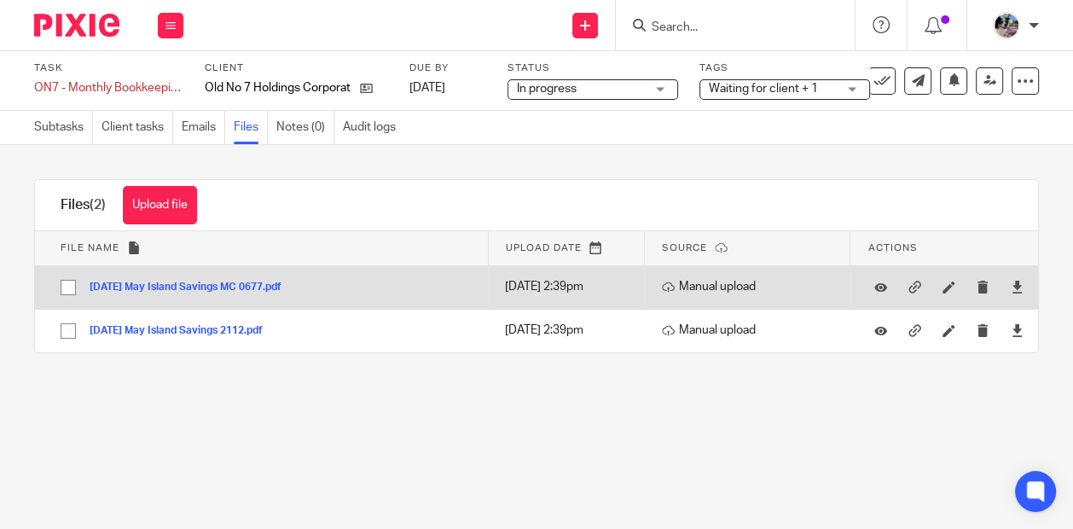
click at [59, 282] on input "checkbox" at bounding box center [68, 287] width 32 height 32
checkbox input "true"
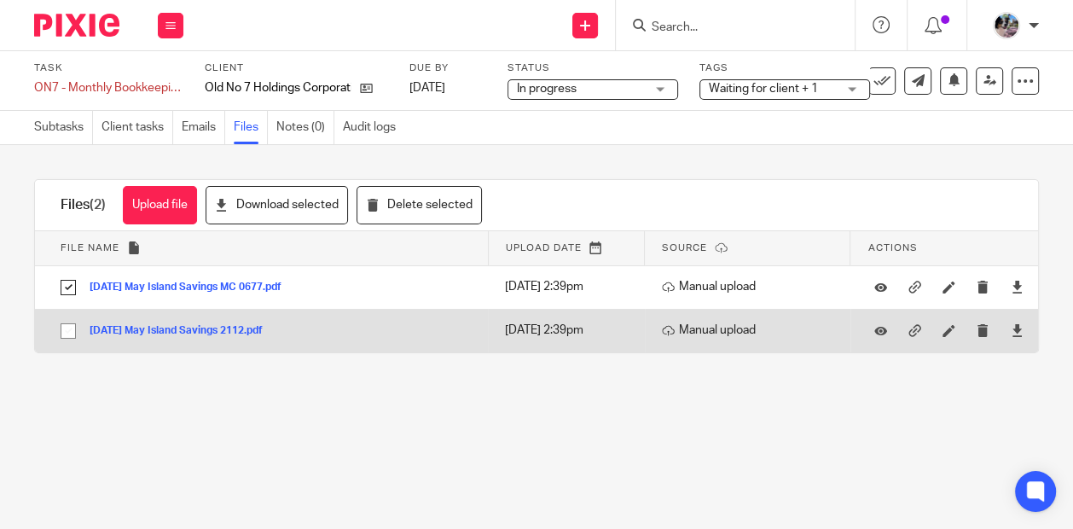
click at [67, 324] on input "checkbox" at bounding box center [68, 331] width 32 height 32
checkbox input "true"
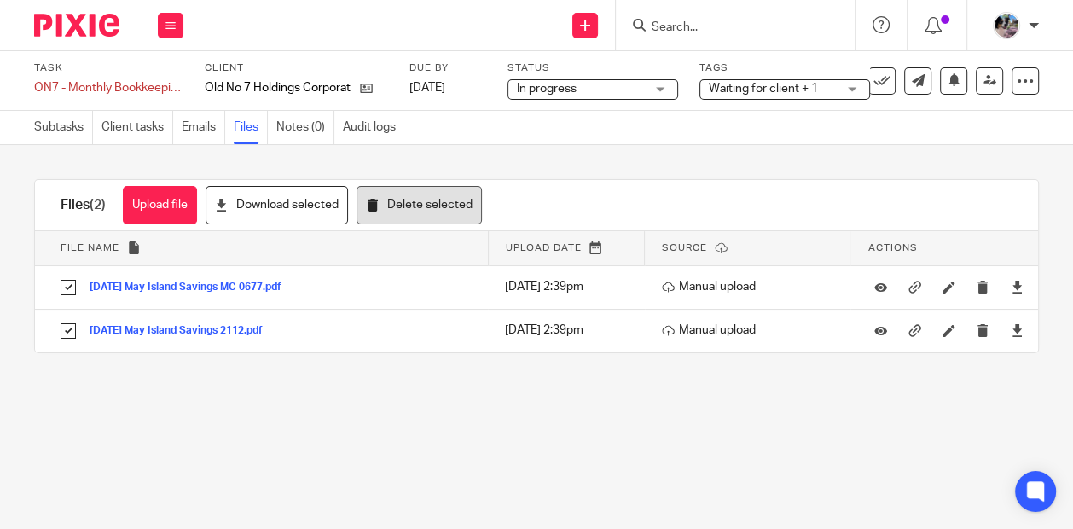
click at [398, 217] on button "Delete selected" at bounding box center [418, 205] width 125 height 38
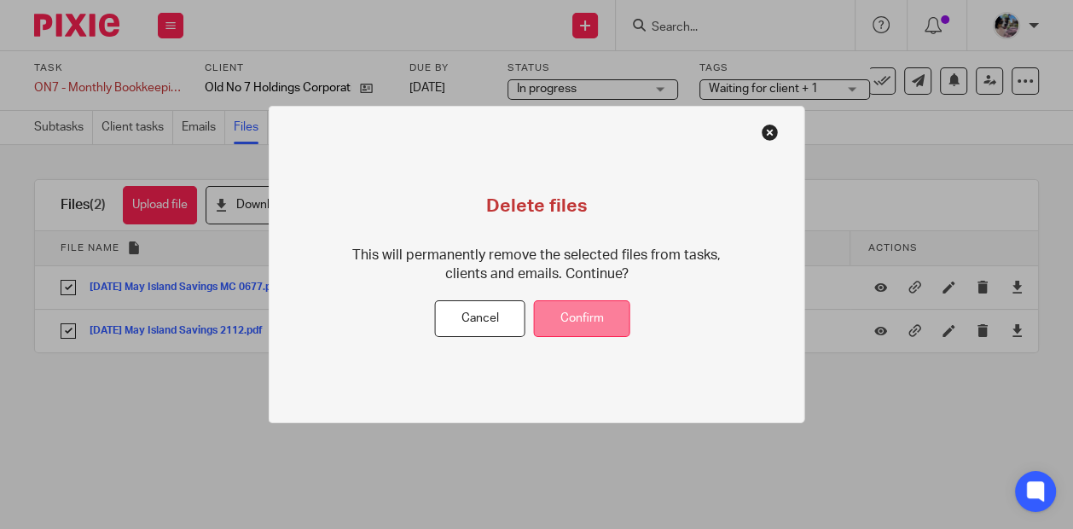
click at [563, 320] on button "Confirm" at bounding box center [582, 318] width 96 height 37
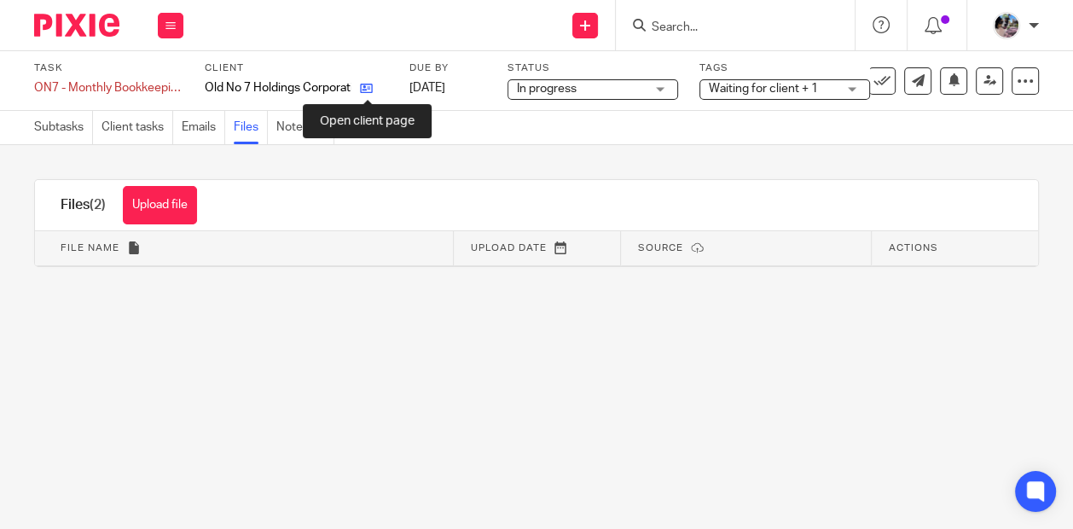
click at [365, 89] on icon at bounding box center [366, 88] width 13 height 13
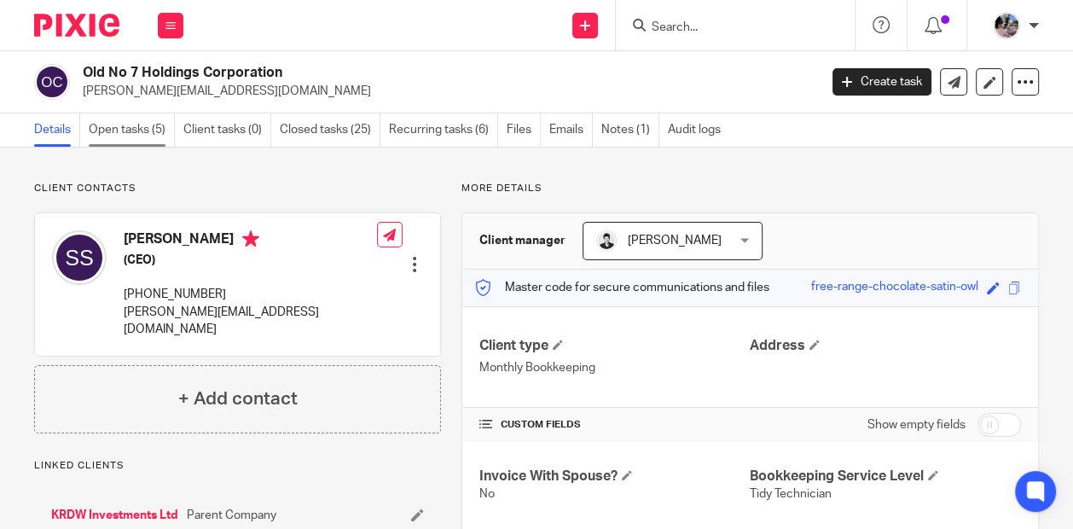
click at [143, 123] on link "Open tasks (5)" at bounding box center [132, 129] width 86 height 33
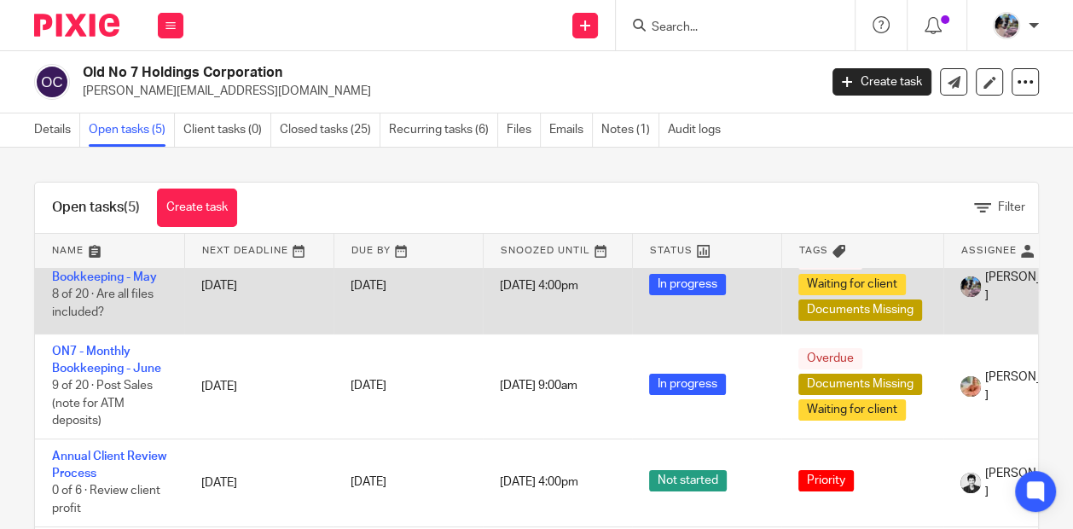
scroll to position [22, 0]
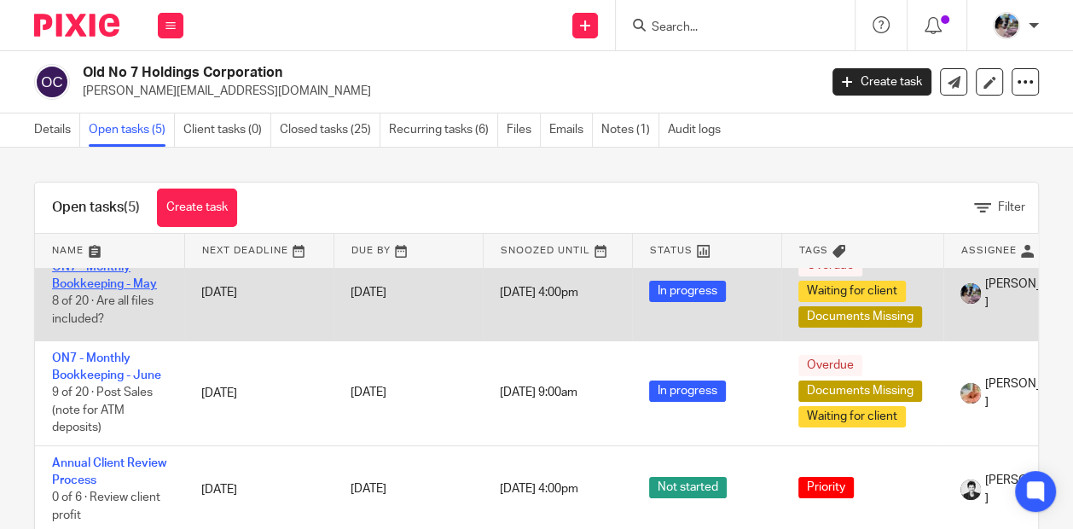
click at [107, 282] on link "ON7 - Monthly Bookkeeping - May" at bounding box center [104, 275] width 105 height 29
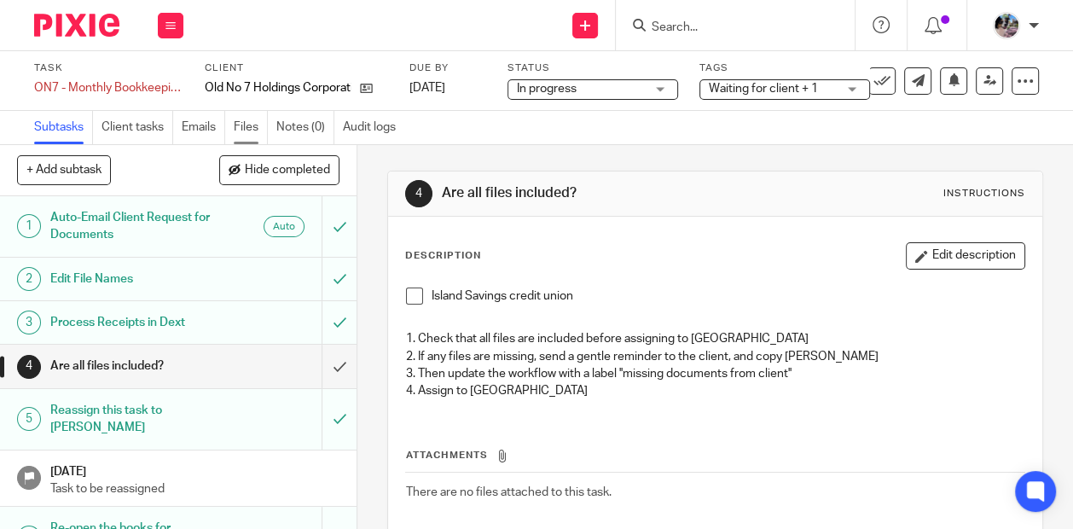
click at [252, 130] on link "Files" at bounding box center [251, 127] width 34 height 33
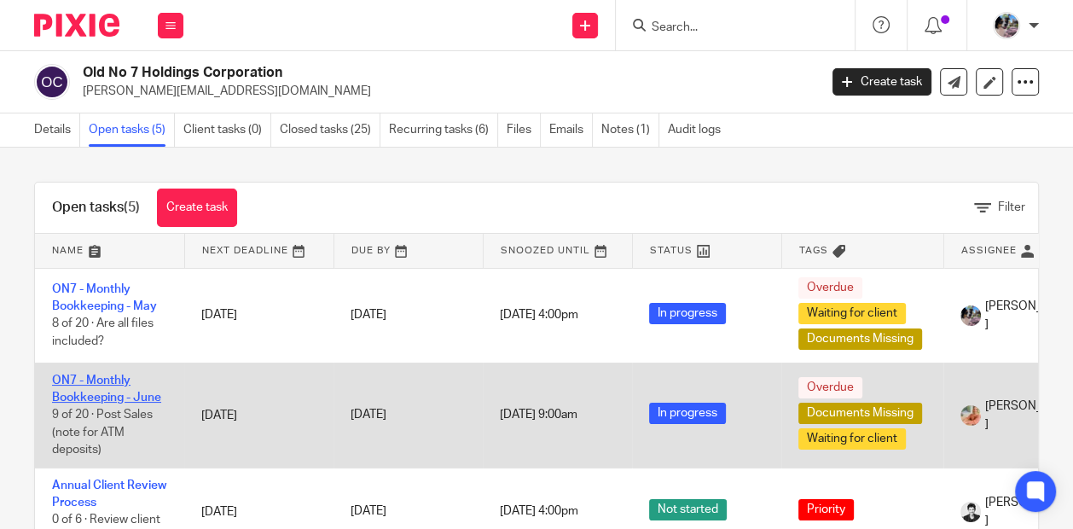
click at [114, 395] on link "ON7 - Monthly Bookkeeping - June" at bounding box center [106, 388] width 109 height 29
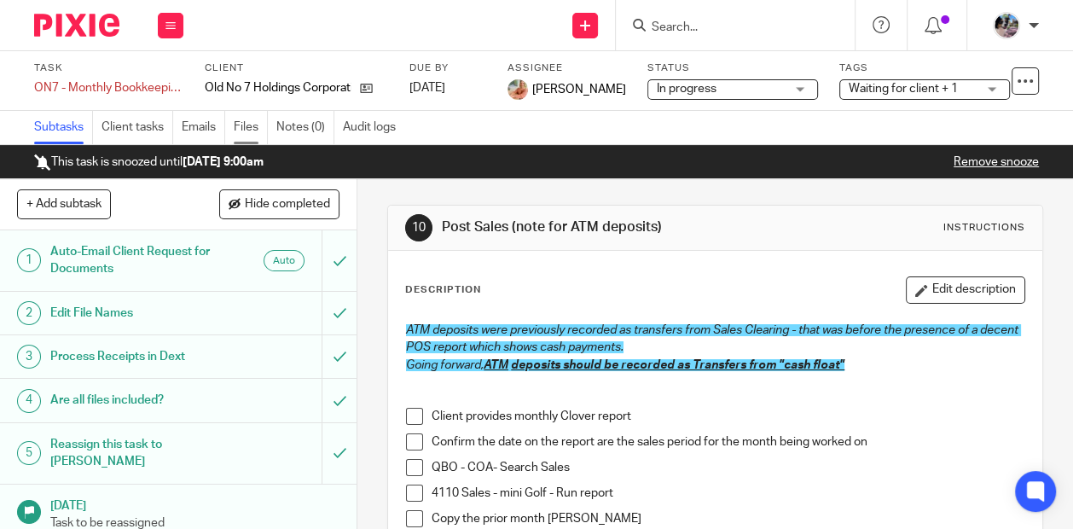
click at [245, 130] on link "Files" at bounding box center [251, 127] width 34 height 33
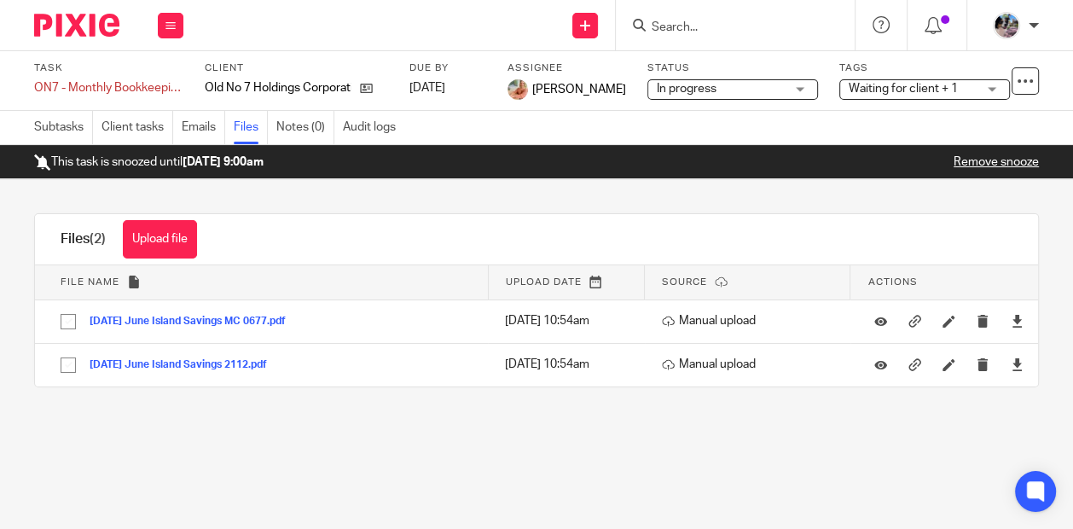
click at [724, 32] on input "Search" at bounding box center [727, 27] width 154 height 15
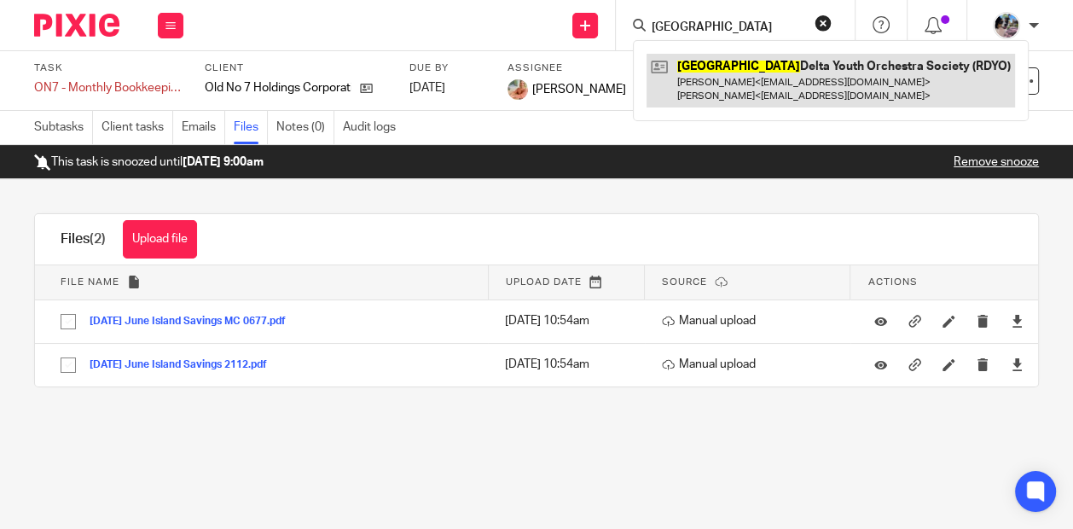
type input "[GEOGRAPHIC_DATA]"
click at [741, 82] on link at bounding box center [830, 80] width 368 height 53
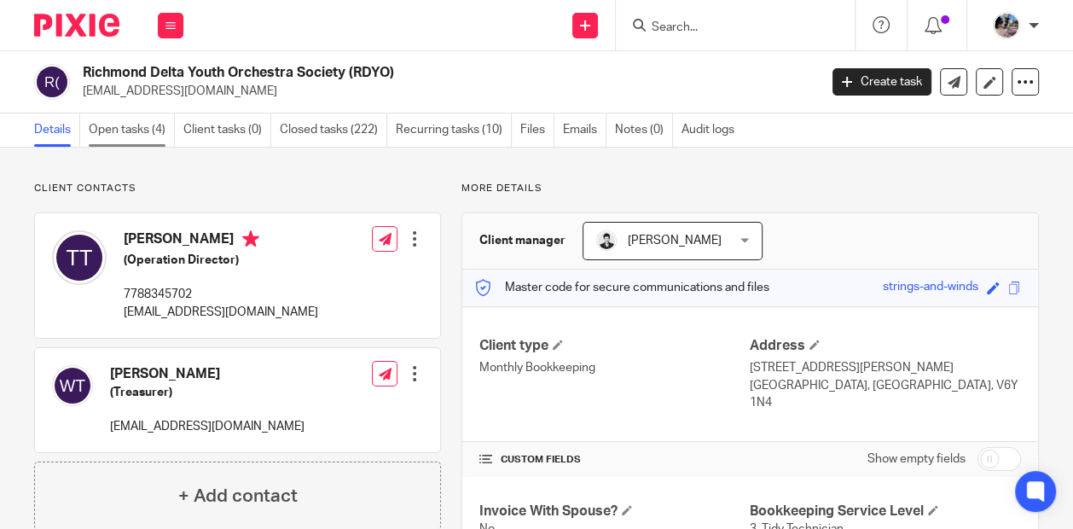
click at [138, 123] on link "Open tasks (4)" at bounding box center [132, 129] width 86 height 33
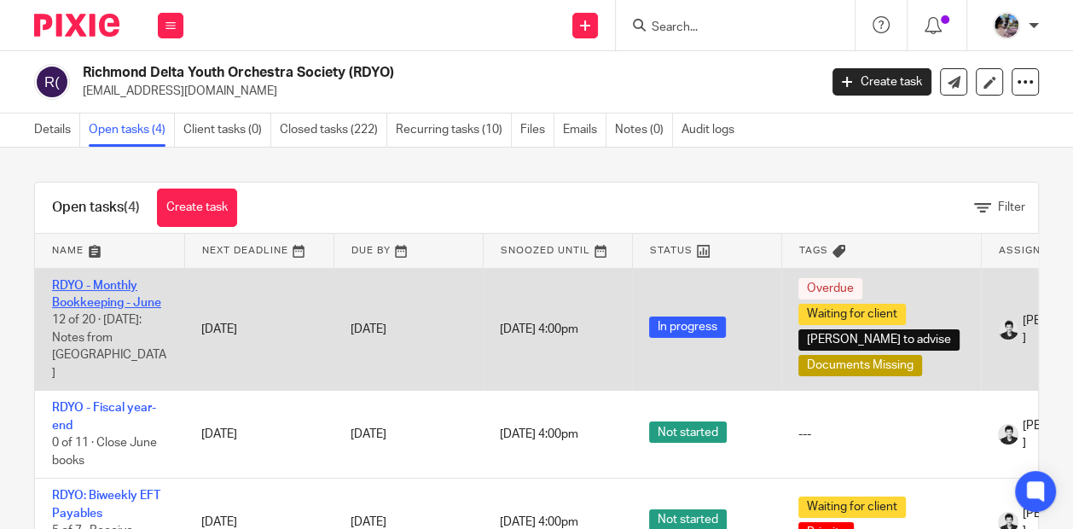
click at [109, 309] on link "RDYO - Monthly Bookkeeping - June" at bounding box center [106, 294] width 109 height 29
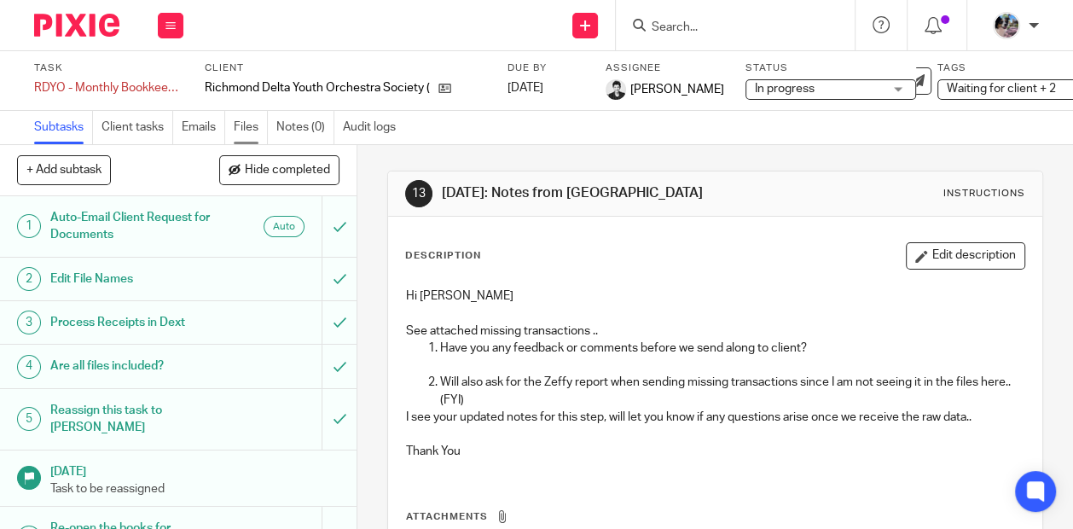
click at [237, 130] on link "Files" at bounding box center [251, 127] width 34 height 33
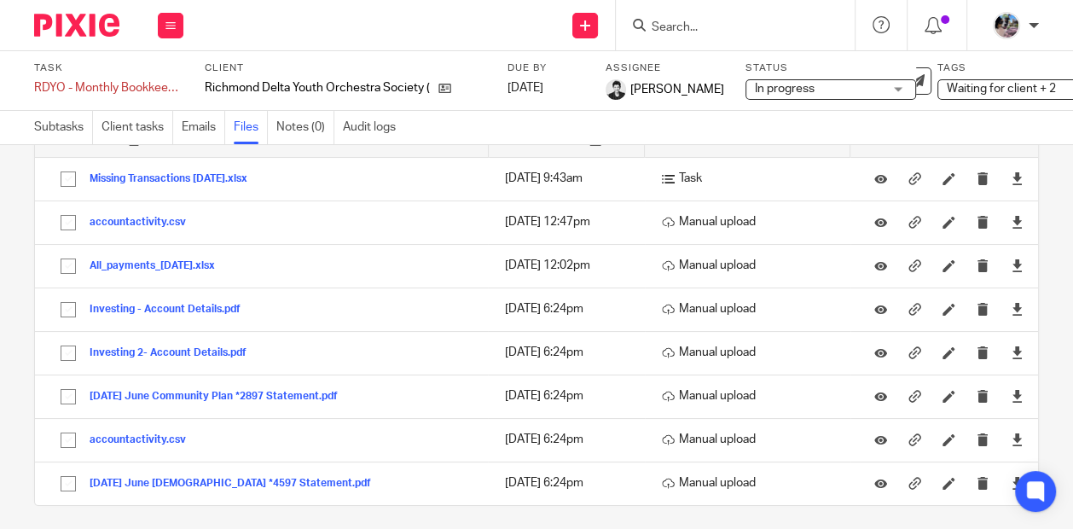
scroll to position [115, 0]
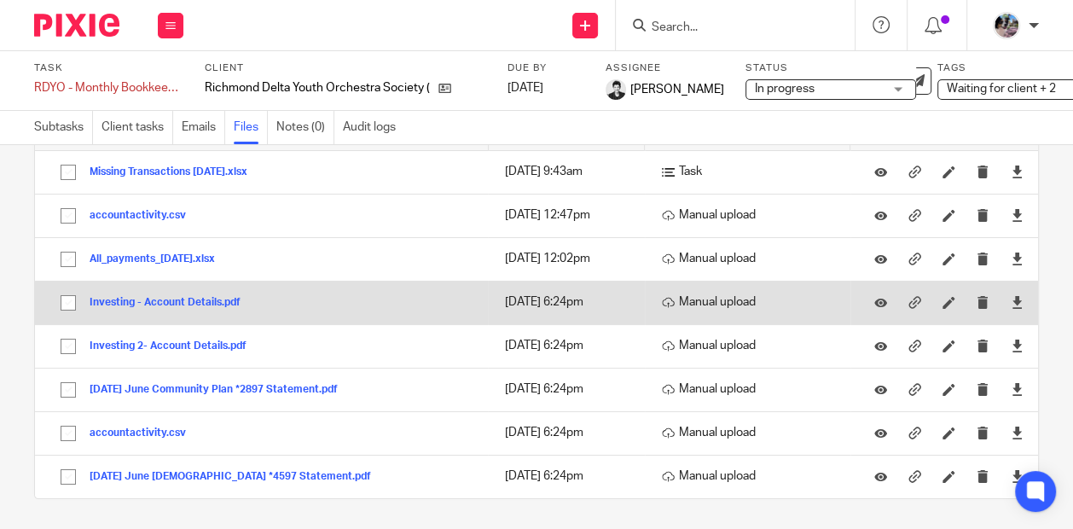
click at [182, 303] on button "Investing - Account Details.pdf" at bounding box center [172, 303] width 164 height 12
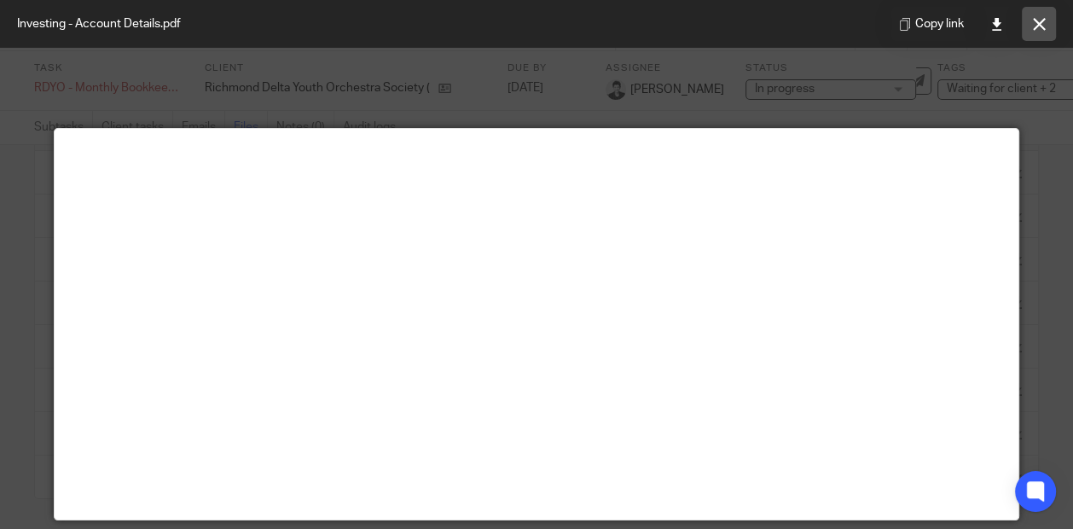
click at [1042, 13] on button at bounding box center [1039, 24] width 34 height 34
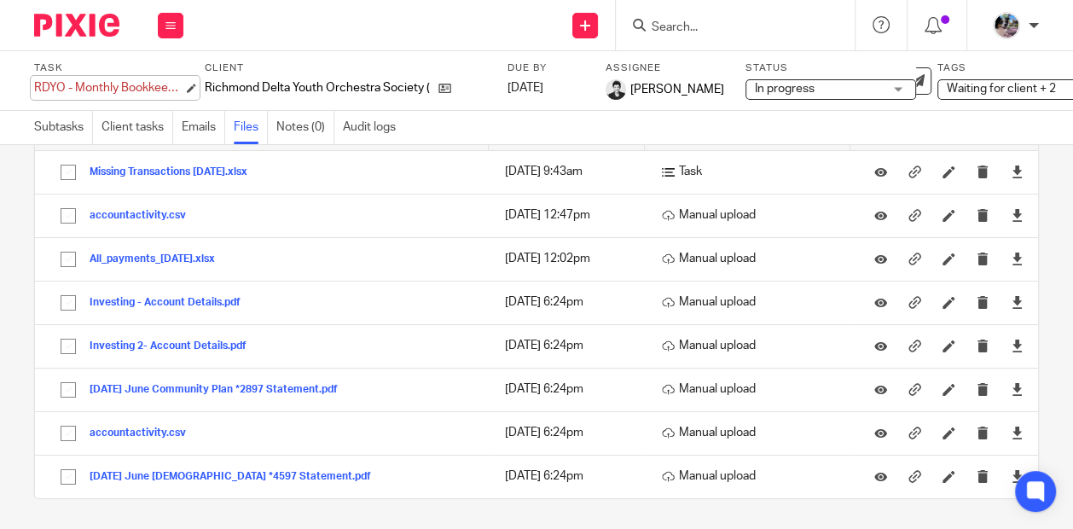
click at [145, 88] on div "RDYO - Monthly Bookkeeping - June Save RDYO - Monthly Bookkeeping - June" at bounding box center [108, 87] width 149 height 17
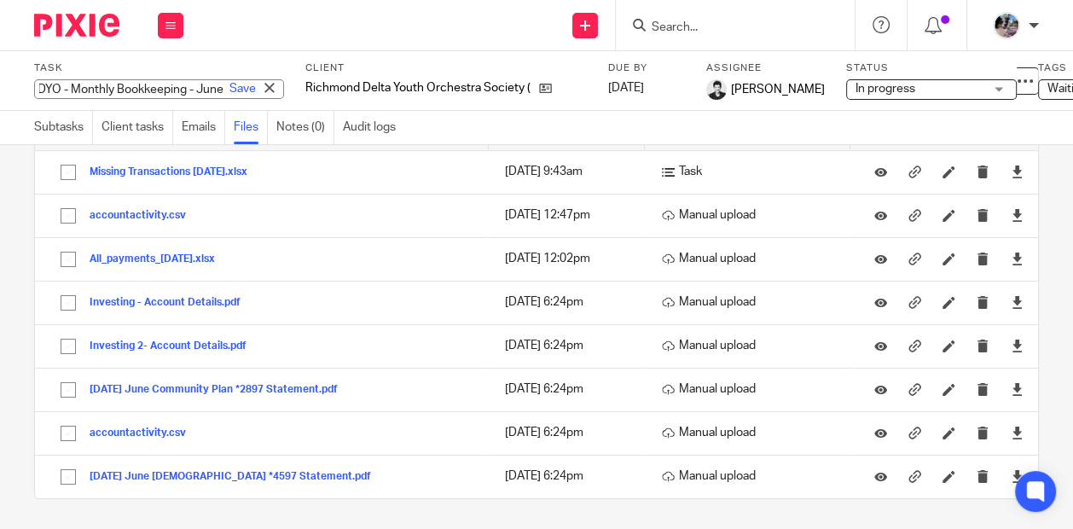
scroll to position [0, 0]
